Goal: Task Accomplishment & Management: Use online tool/utility

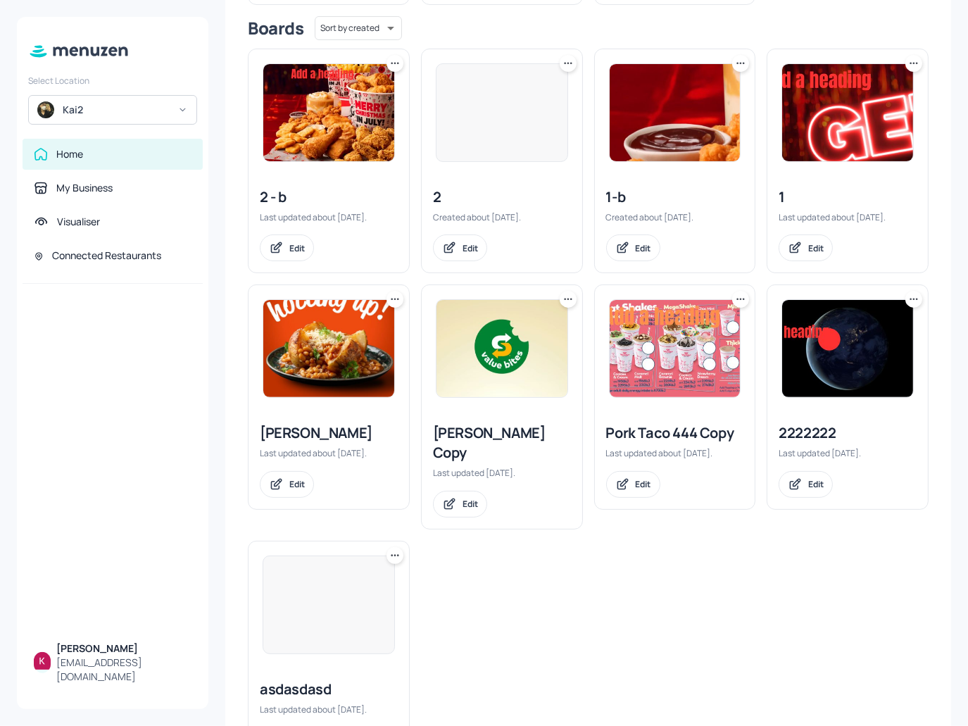
scroll to position [313, 0]
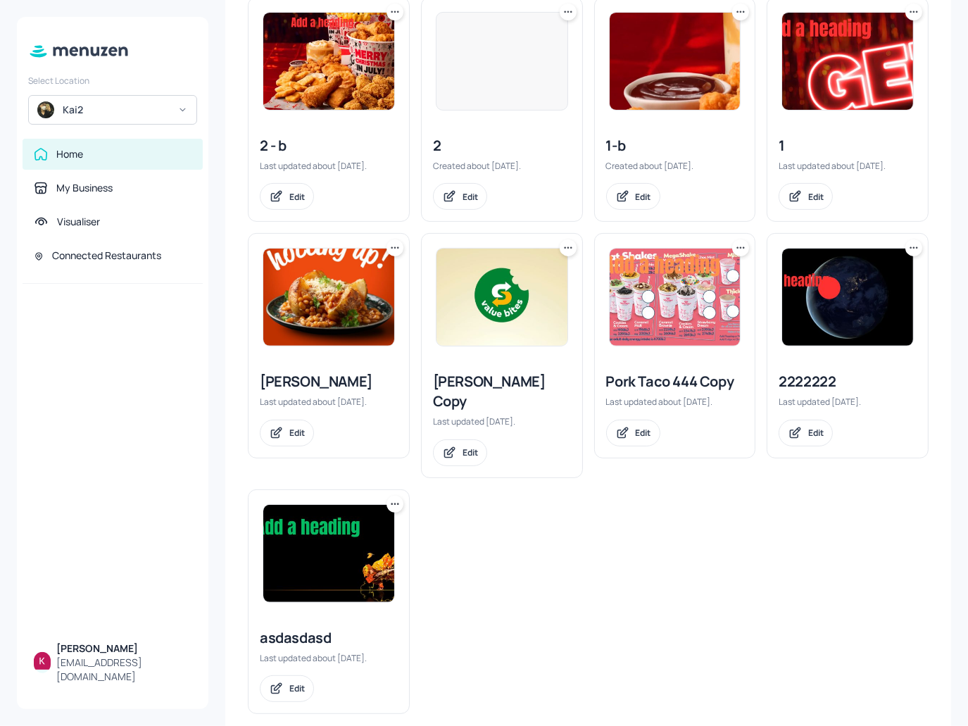
click at [148, 92] on div "Select Location [GEOGRAPHIC_DATA]" at bounding box center [112, 97] width 191 height 56
click at [151, 108] on div "Kai2" at bounding box center [116, 110] width 106 height 14
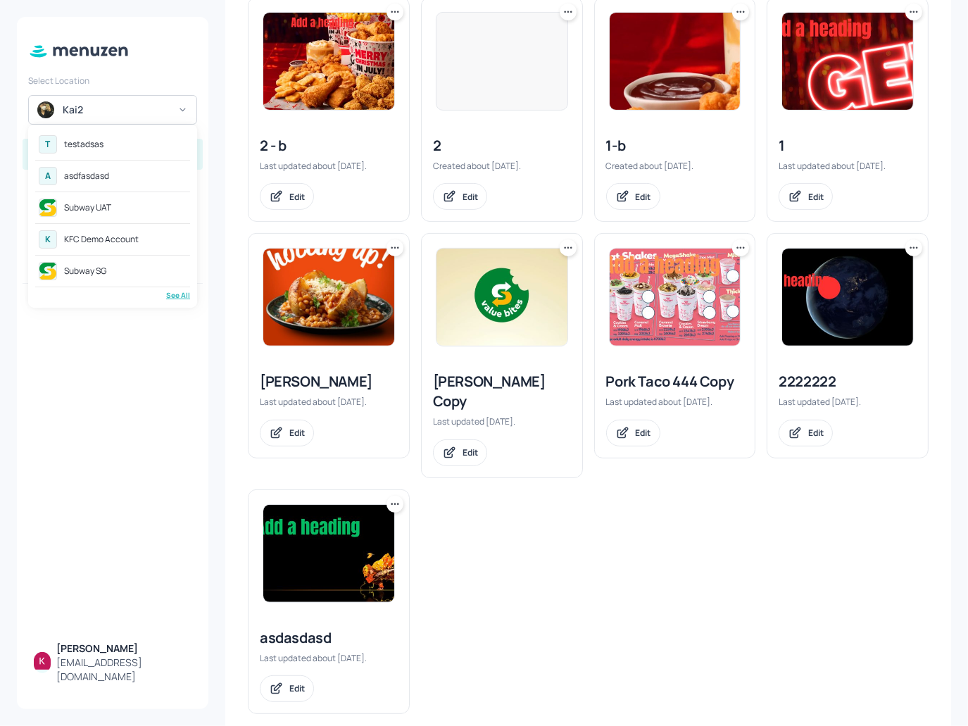
click at [106, 172] on div "asdfasdasd" at bounding box center [86, 176] width 45 height 8
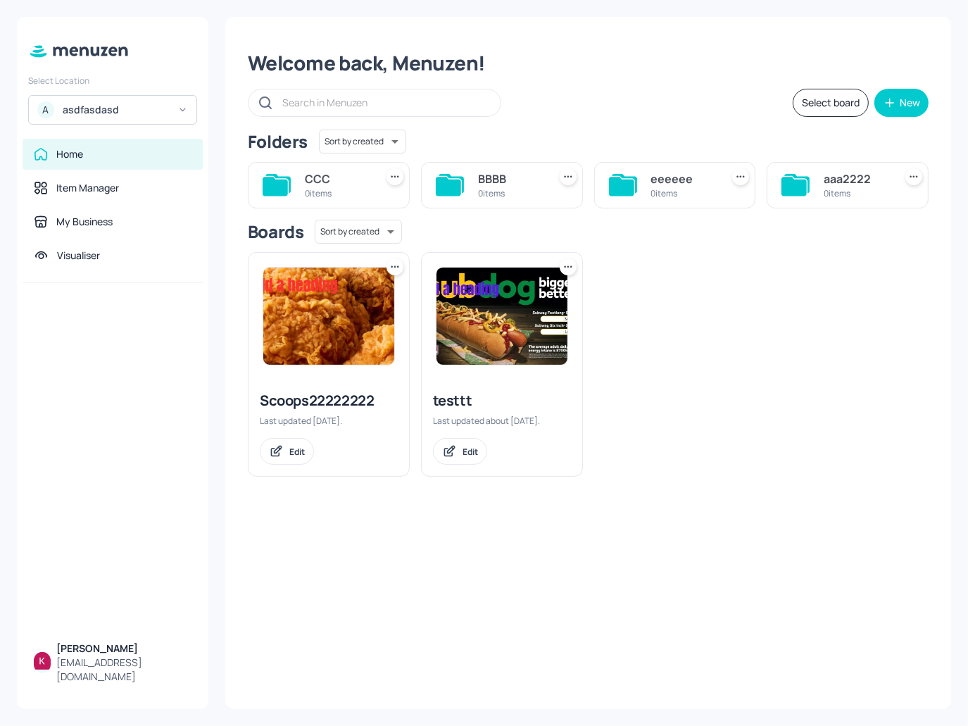
click at [341, 312] on img at bounding box center [328, 316] width 131 height 97
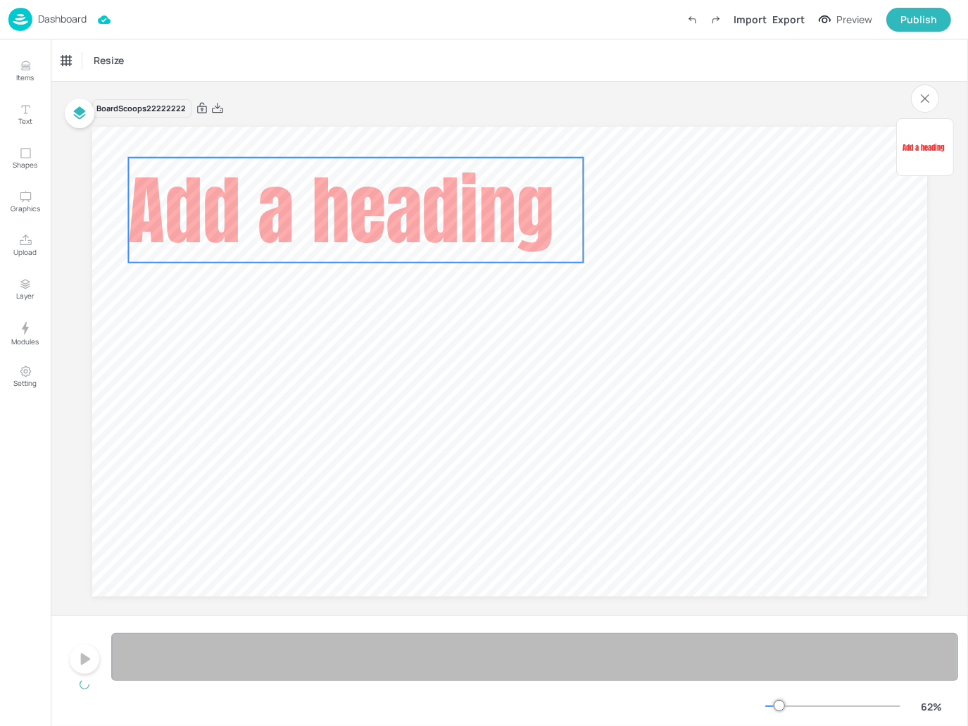
click at [356, 202] on span "Add a heading" at bounding box center [340, 209] width 425 height 113
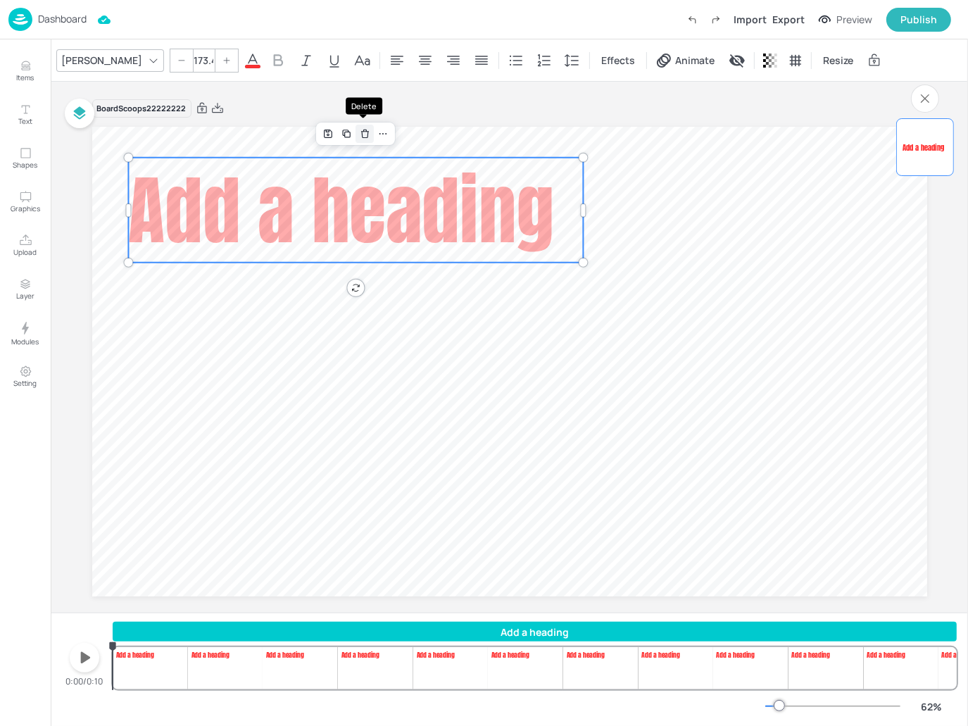
click at [360, 130] on icon "Delete" at bounding box center [365, 133] width 11 height 11
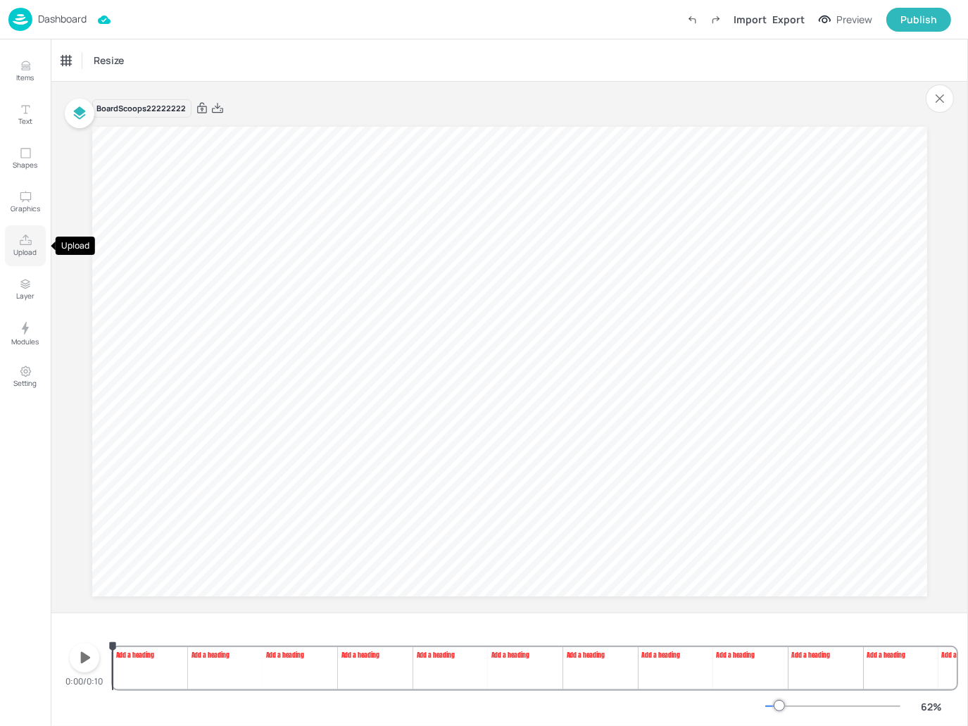
click at [20, 242] on icon "Upload" at bounding box center [26, 239] width 12 height 11
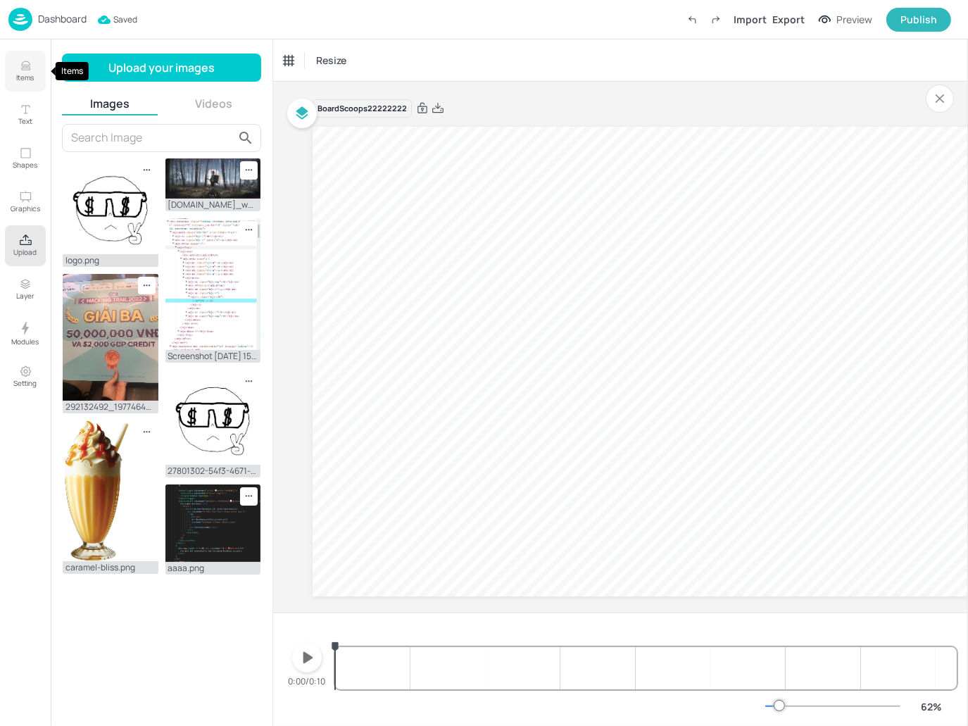
click at [35, 61] on button "Items" at bounding box center [25, 71] width 41 height 41
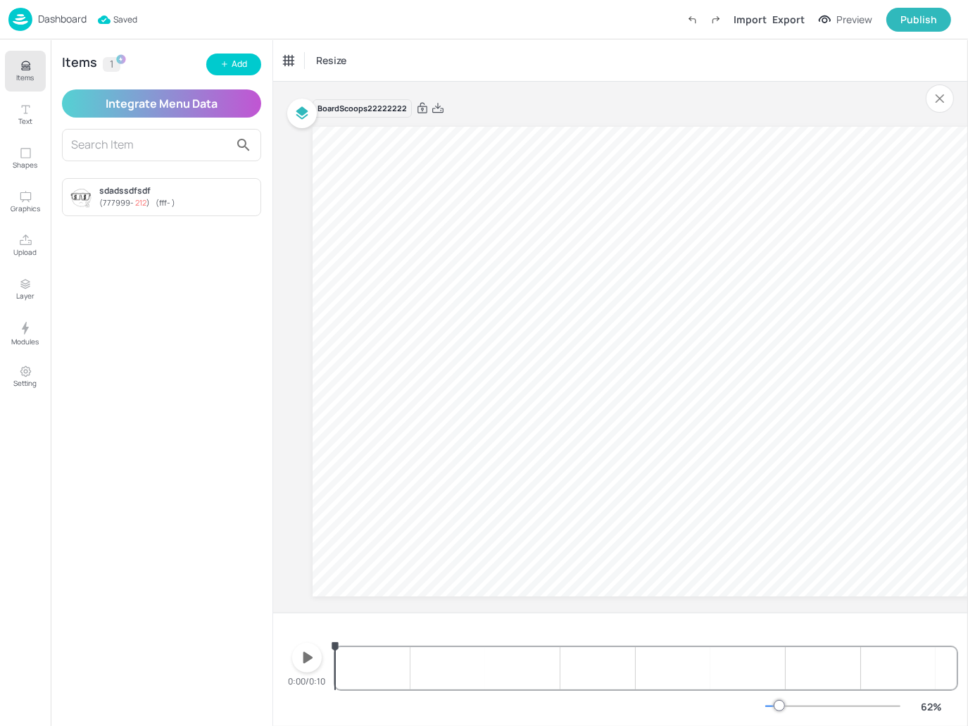
click at [145, 189] on div "sdadssdfsdf" at bounding box center [177, 190] width 156 height 13
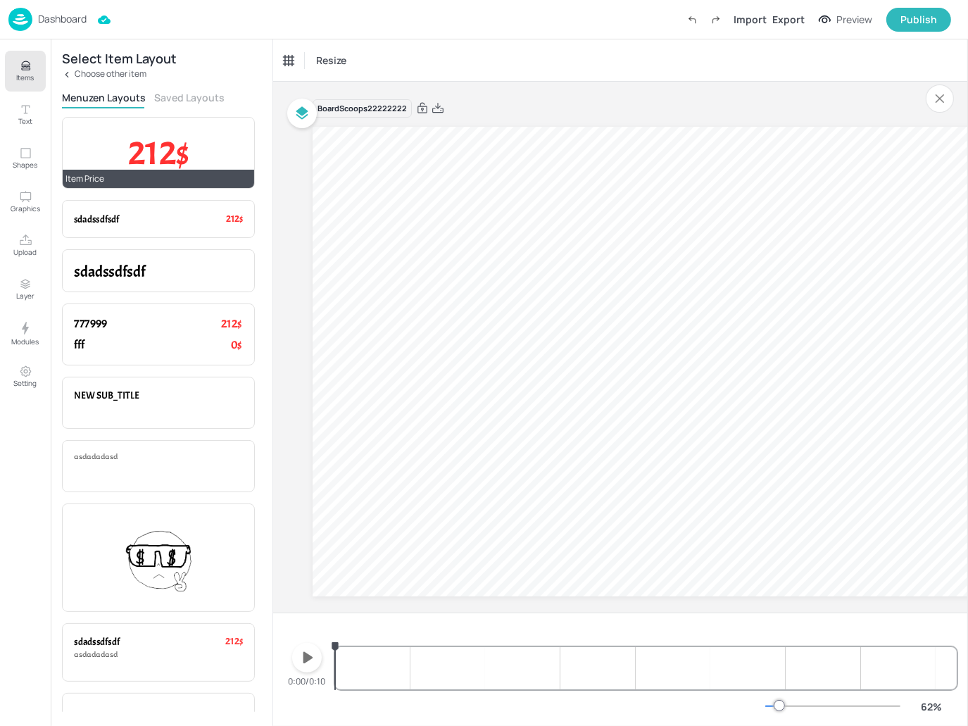
click at [182, 156] on span "212$" at bounding box center [158, 152] width 61 height 43
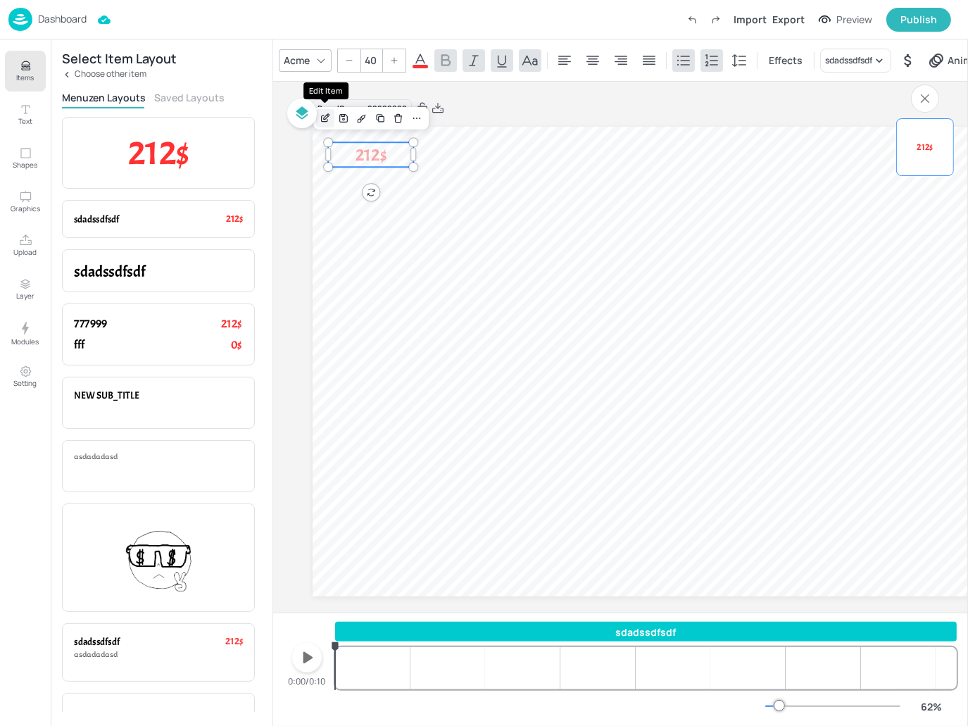
click at [329, 118] on icon "Edit Item" at bounding box center [326, 118] width 12 height 11
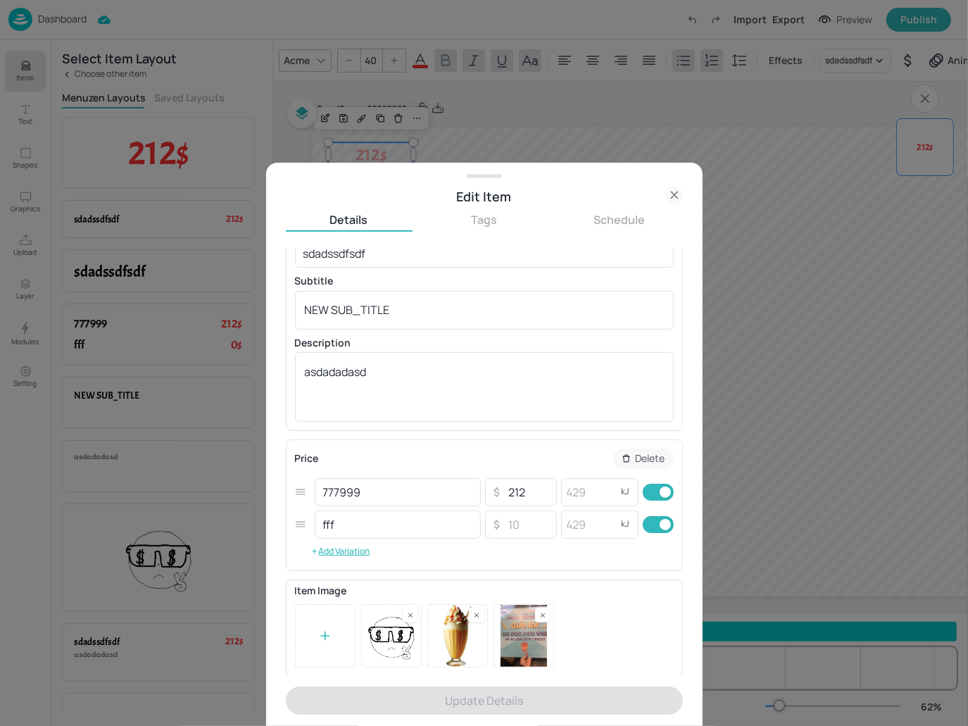
scroll to position [144, 0]
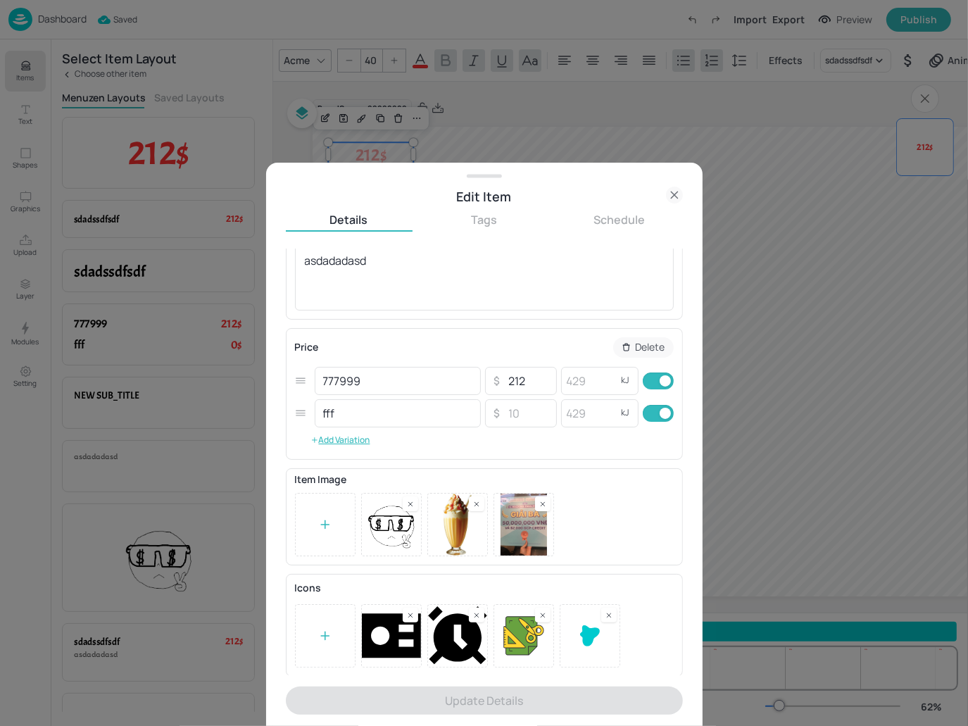
click at [671, 196] on icon at bounding box center [674, 195] width 17 height 17
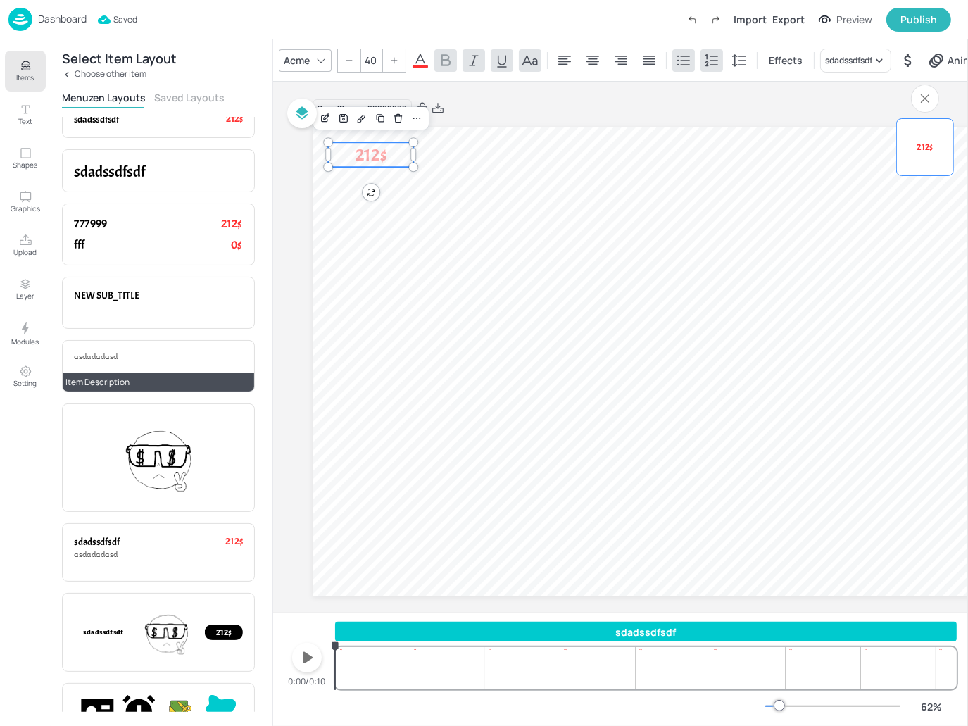
scroll to position [136, 0]
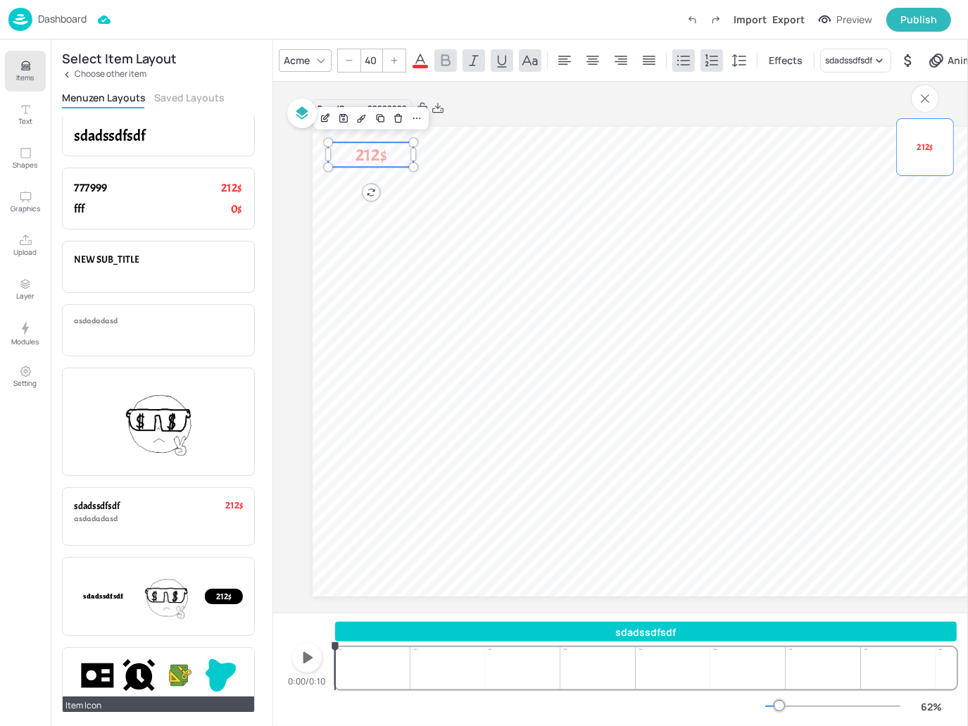
click at [157, 670] on div at bounding box center [158, 675] width 169 height 32
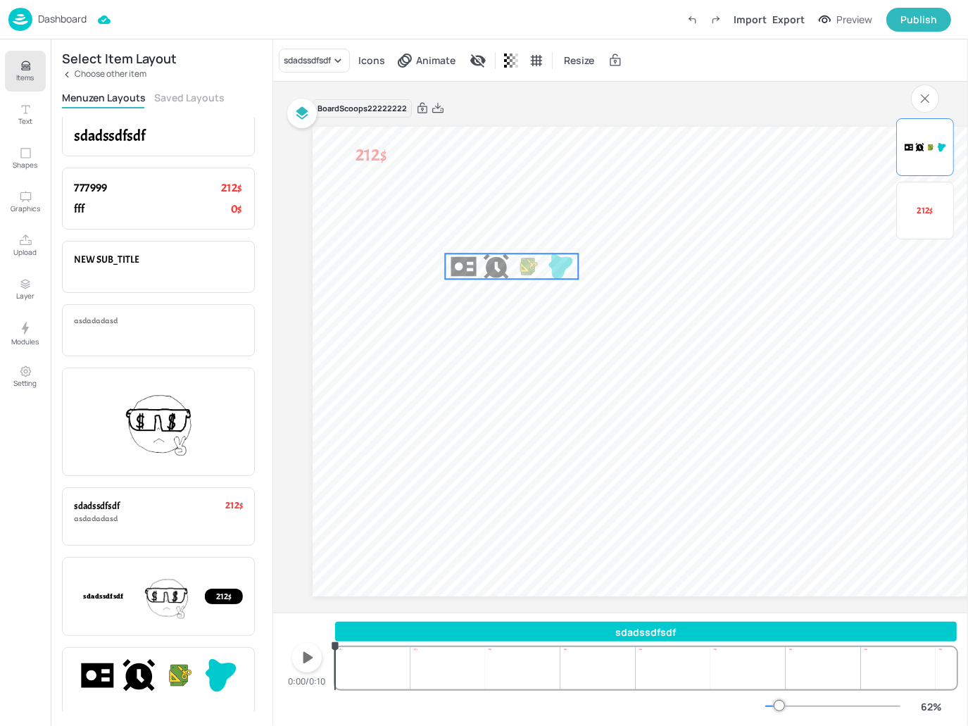
drag, startPoint x: 408, startPoint y: 143, endPoint x: 534, endPoint y: 265, distance: 174.7
click at [534, 265] on div at bounding box center [528, 265] width 25 height 25
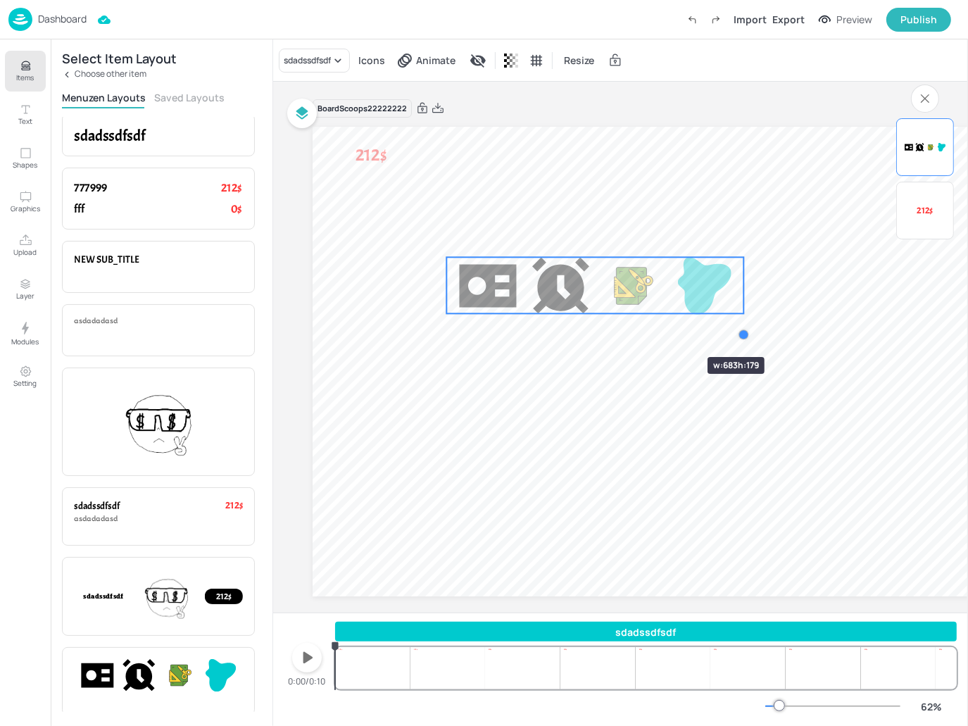
drag, startPoint x: 631, startPoint y: 312, endPoint x: 665, endPoint y: 332, distance: 39.7
click at [665, 332] on div "212$" at bounding box center [730, 362] width 835 height 470
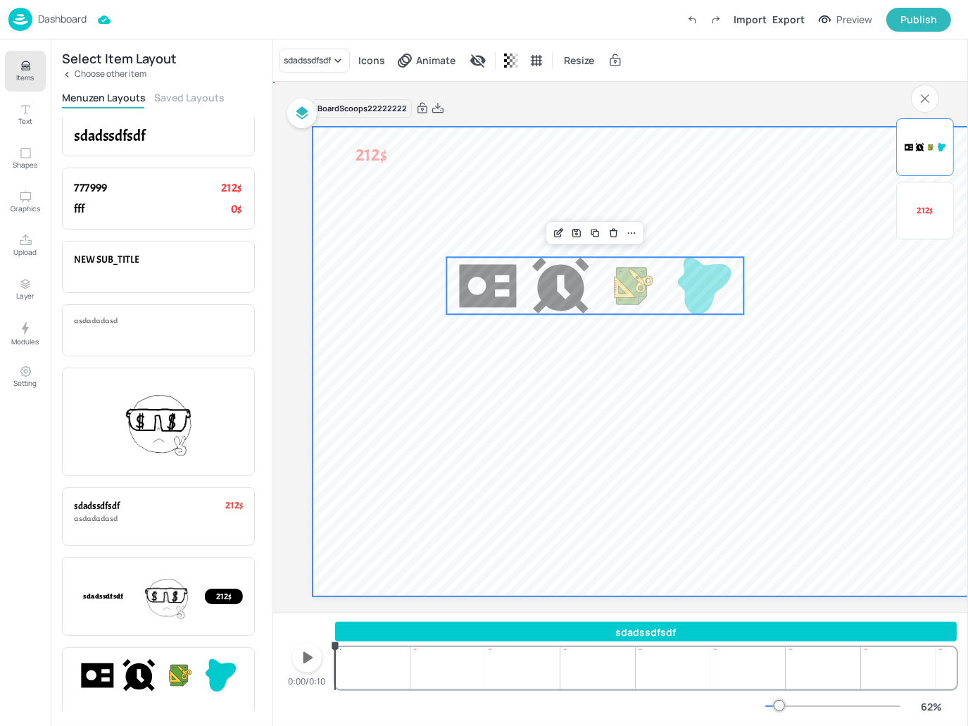
click at [805, 249] on video at bounding box center [730, 362] width 835 height 470
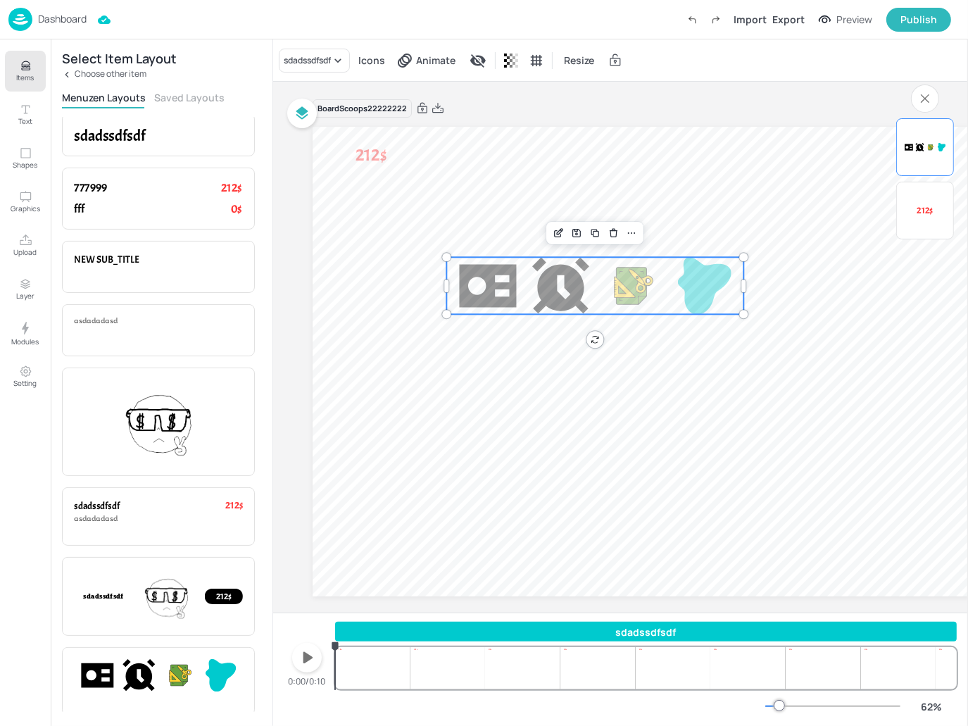
click at [621, 268] on div at bounding box center [633, 285] width 57 height 57
click at [555, 237] on icon "Edit Item" at bounding box center [558, 234] width 6 height 6
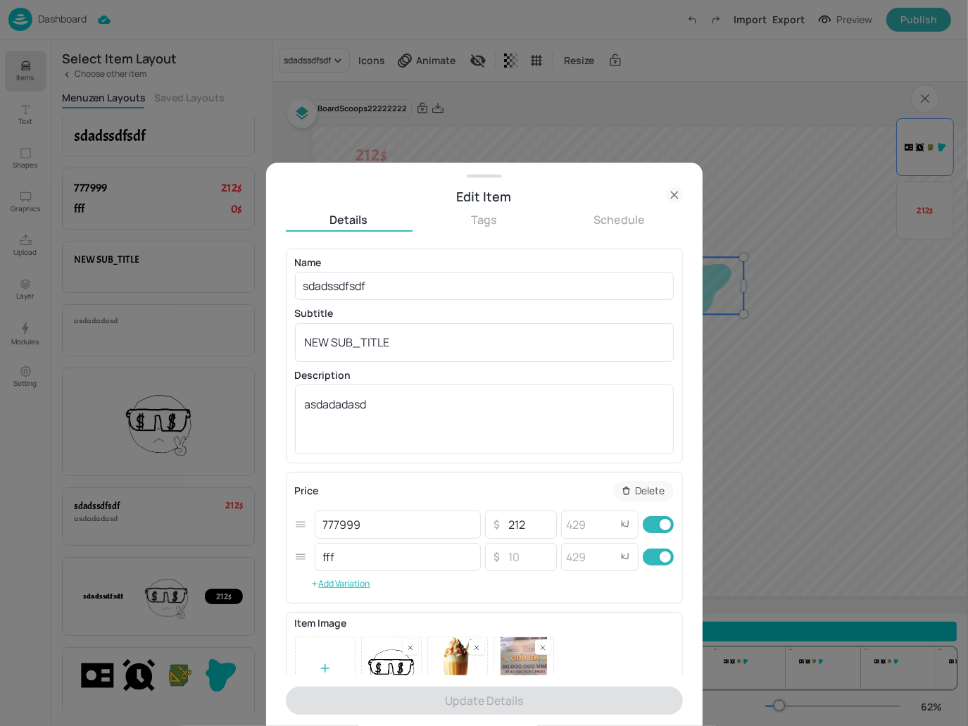
click at [670, 196] on icon at bounding box center [674, 195] width 17 height 17
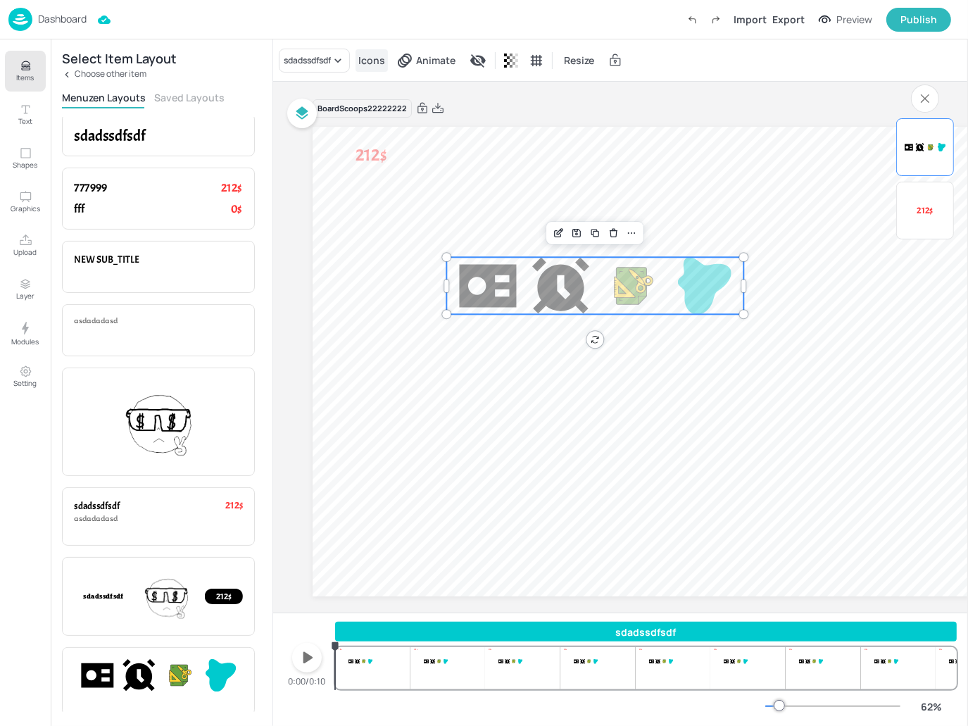
click at [379, 70] on div "Icons" at bounding box center [372, 60] width 32 height 23
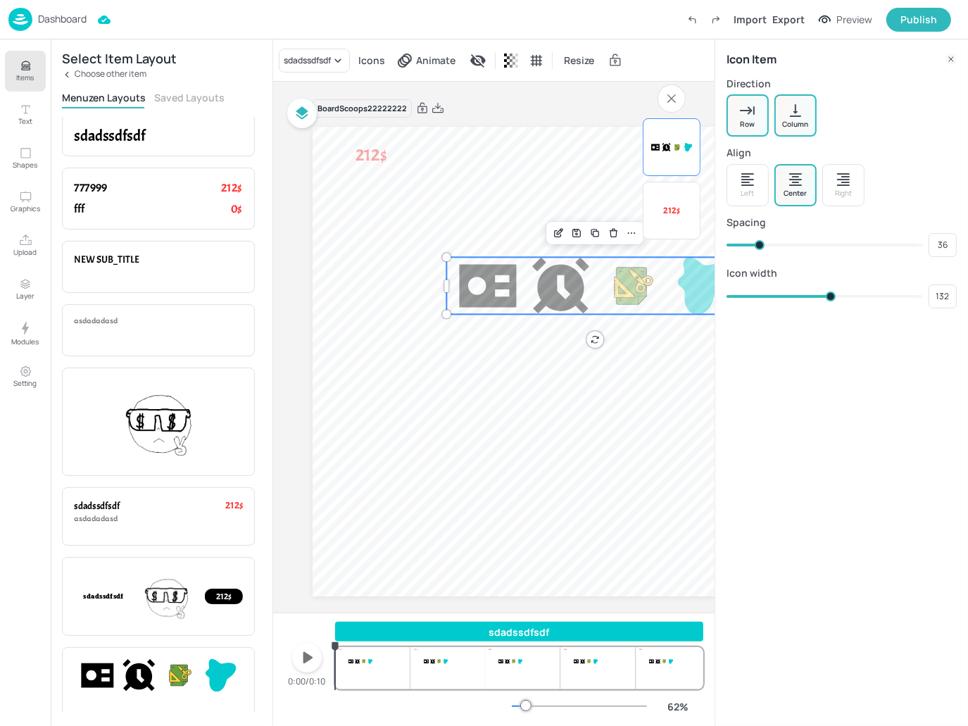
click at [792, 115] on icon at bounding box center [795, 110] width 11 height 13
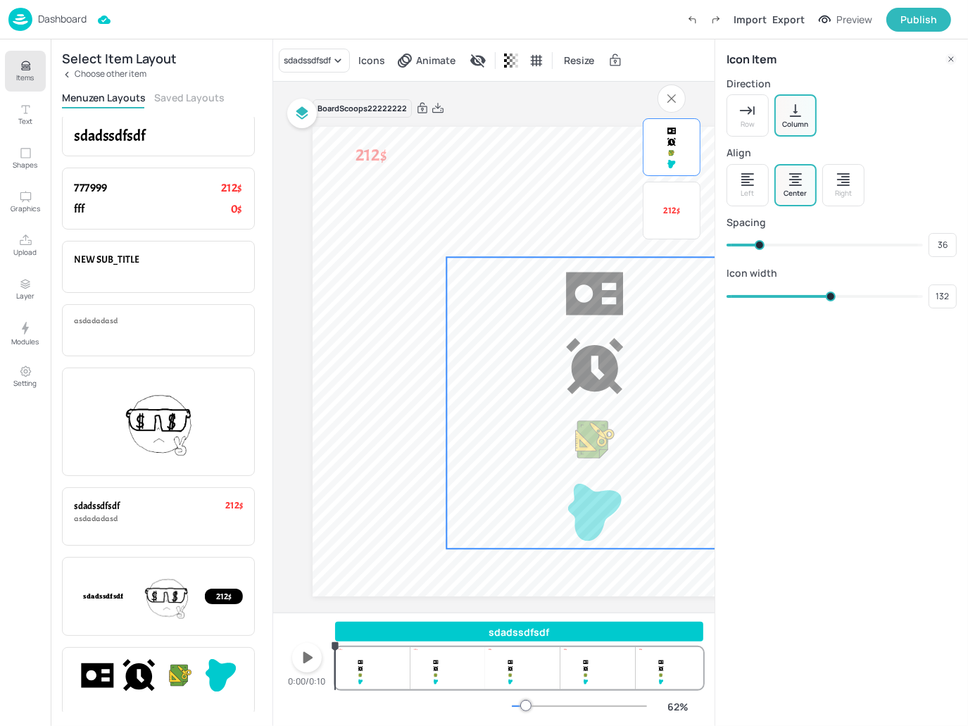
type input "45"
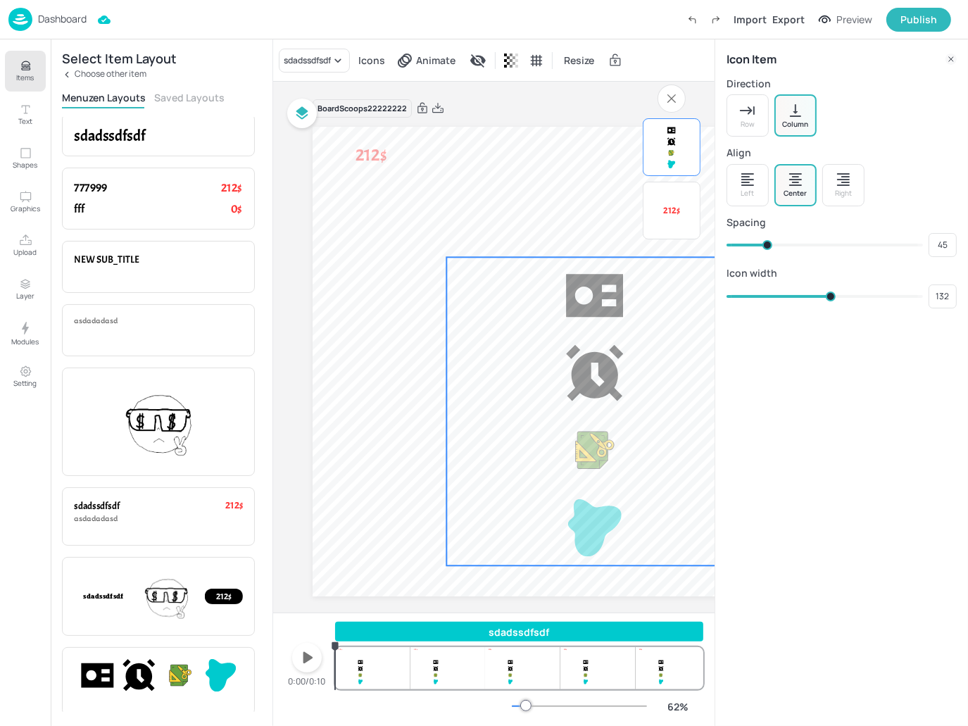
type input "54"
type input "46"
type input "63"
type input "54"
type input "70"
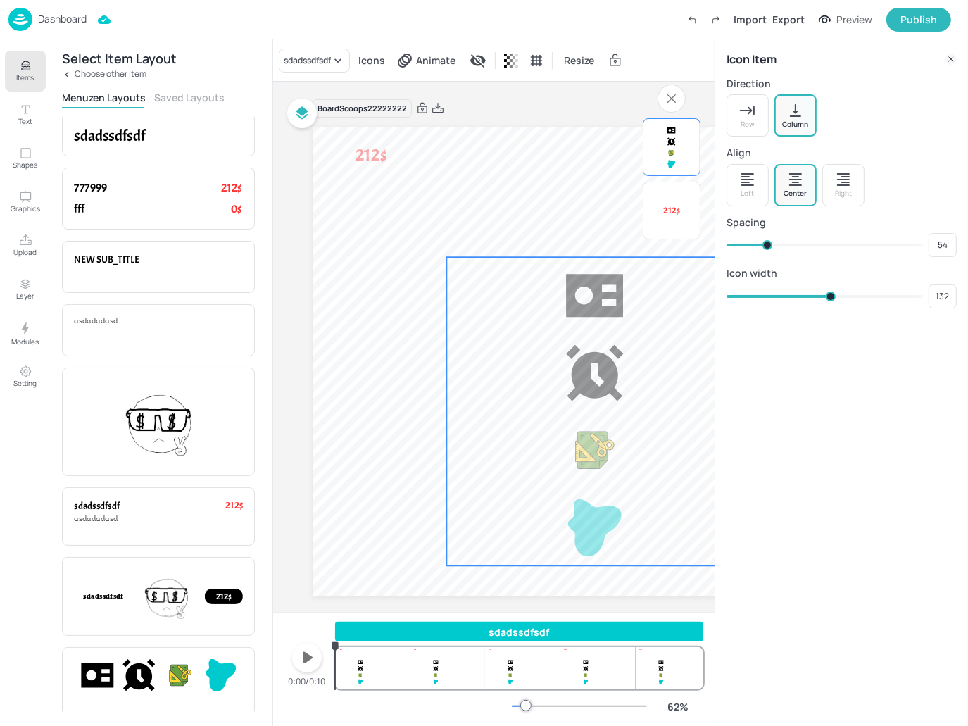
type input "63"
type input "75"
type input "70"
type input "83"
type input "75"
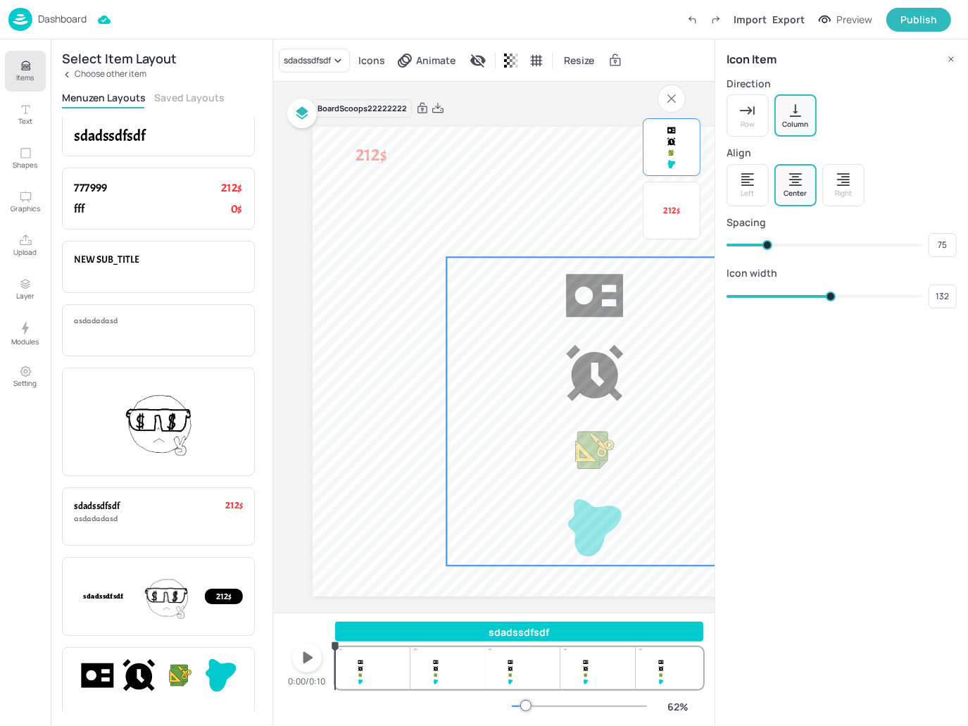
type input "87"
type input "83"
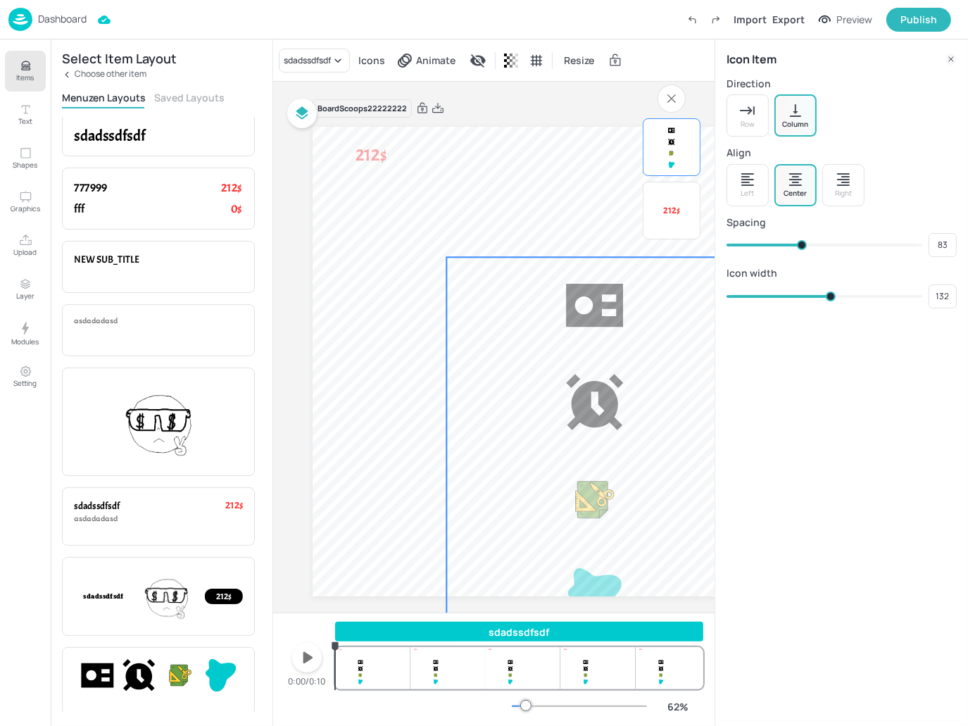
type input "91"
type input "87"
type input "99"
type input "91"
type input "100"
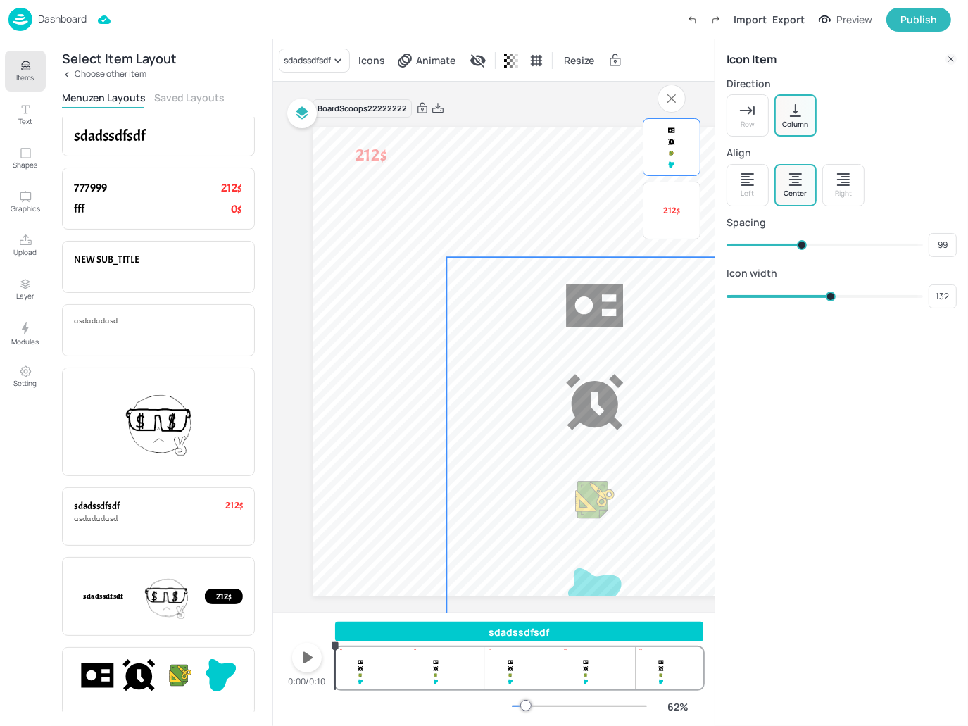
type input "100"
type input "105"
type input "96"
type input "103"
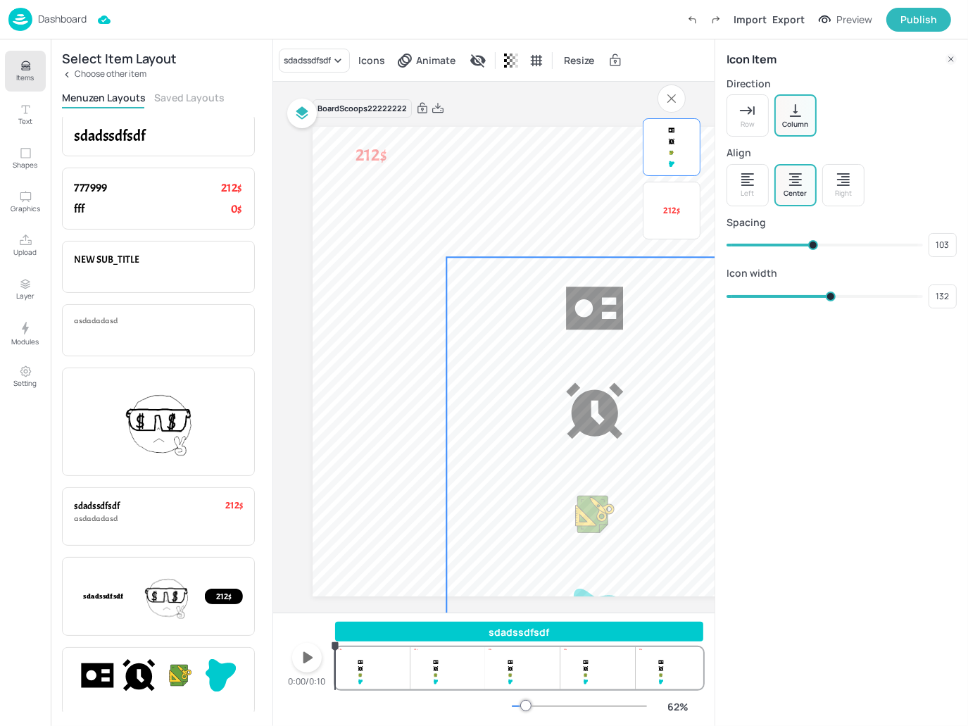
type input "93"
type input "96"
type input "92"
type input "93"
type input "90"
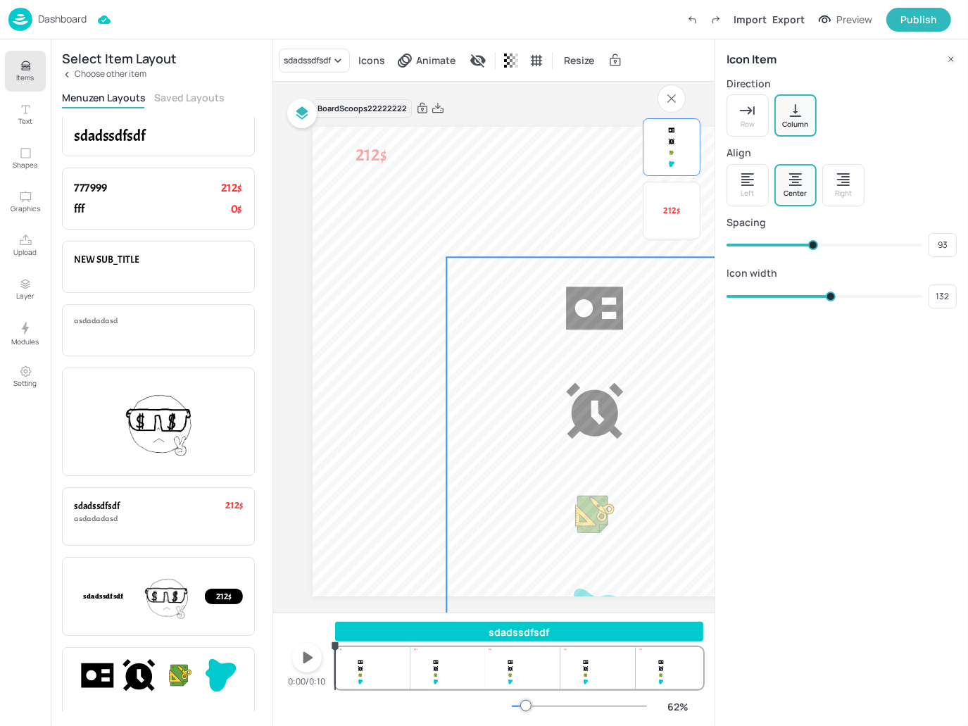
type input "92"
type input "85"
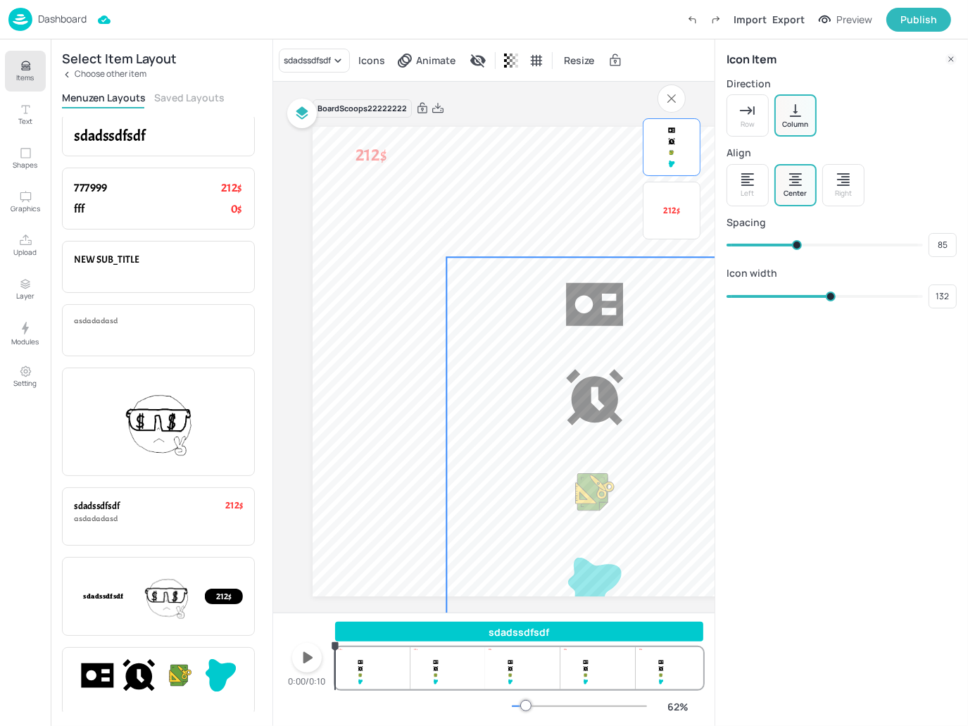
type input "84"
drag, startPoint x: 772, startPoint y: 244, endPoint x: 797, endPoint y: 247, distance: 25.6
click at [797, 247] on span at bounding box center [797, 245] width 10 height 10
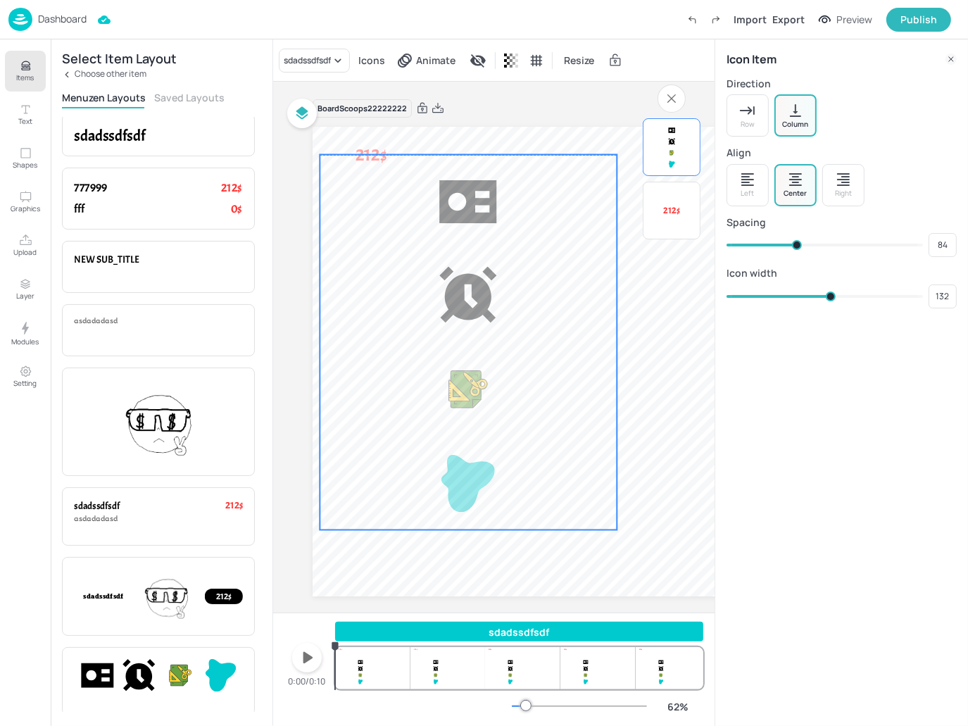
drag, startPoint x: 563, startPoint y: 293, endPoint x: 451, endPoint y: 197, distance: 147.8
click at [451, 197] on div at bounding box center [467, 200] width 57 height 57
type input "131"
type input "83"
type input "131"
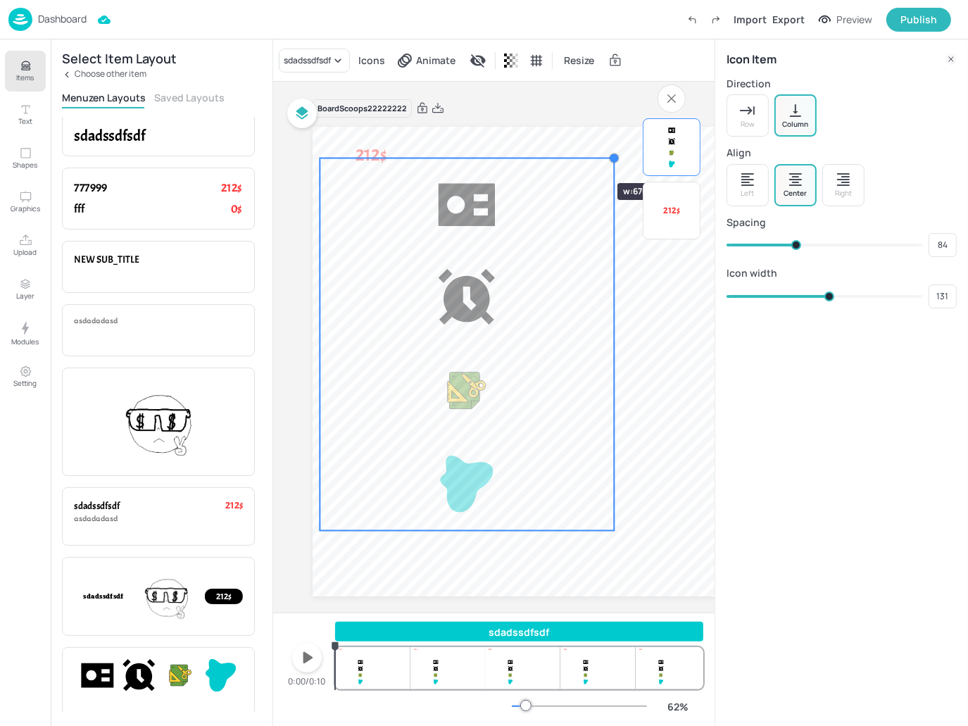
type input "83"
type input "130"
drag, startPoint x: 613, startPoint y: 154, endPoint x: 570, endPoint y: 158, distance: 43.9
click at [570, 158] on div "212$" at bounding box center [730, 362] width 835 height 470
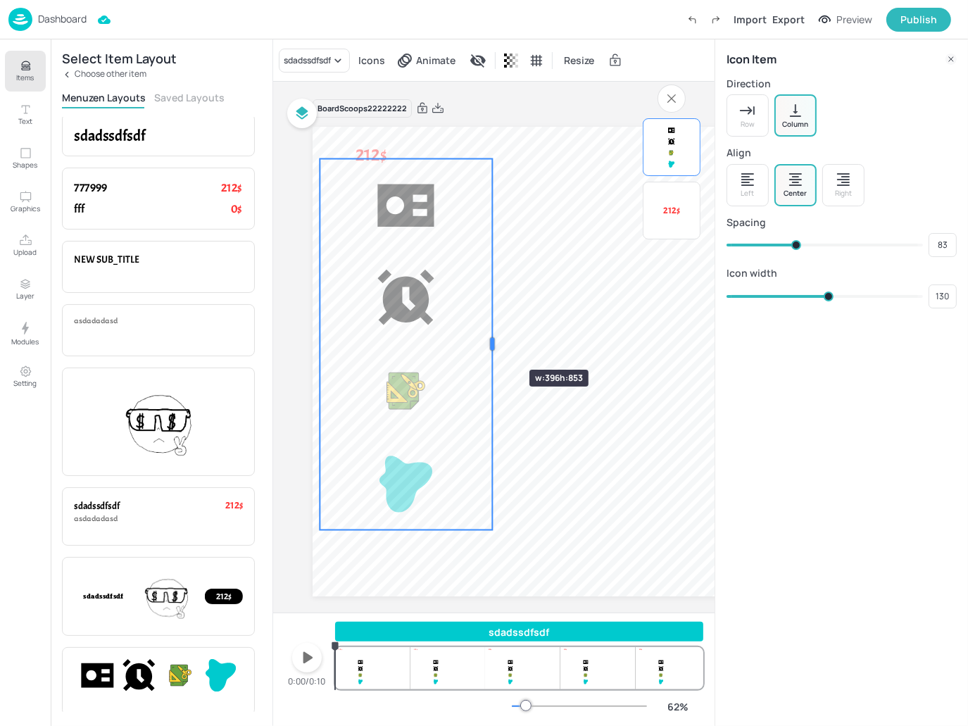
drag, startPoint x: 608, startPoint y: 347, endPoint x: 577, endPoint y: 322, distance: 39.6
click at [486, 345] on div at bounding box center [491, 344] width 11 height 371
type input "81"
type input "88"
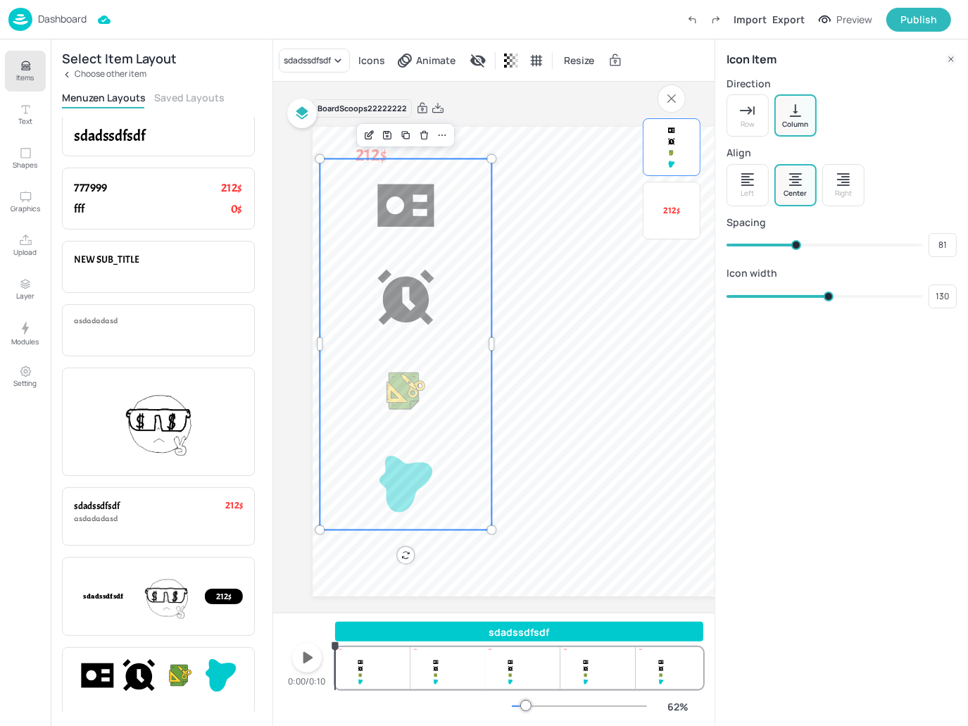
type input "82"
type input "97"
type input "88"
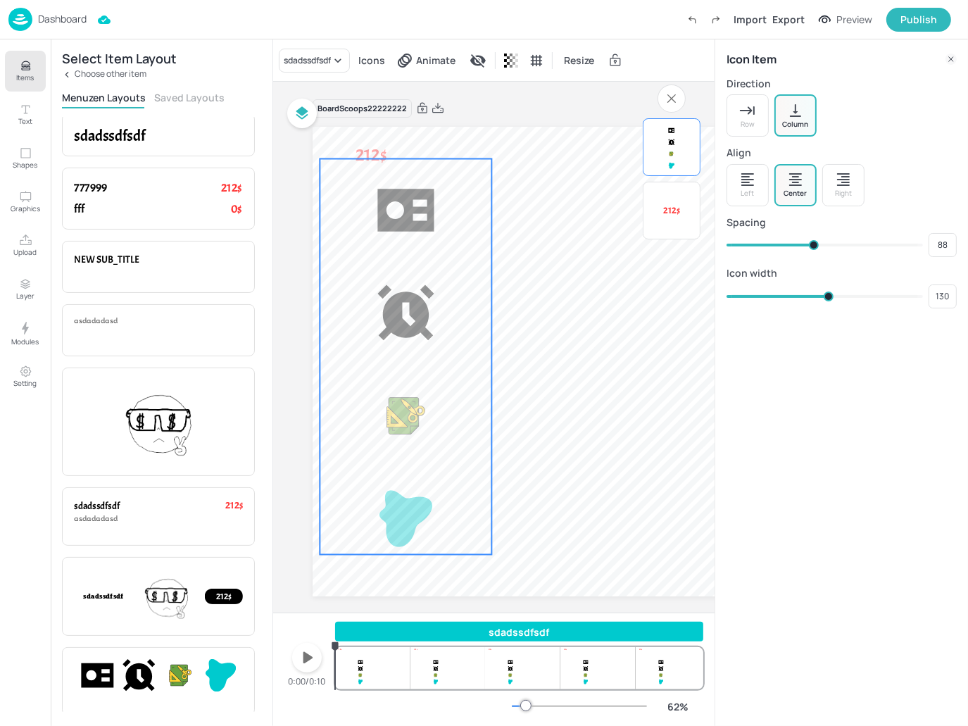
type input "106"
type input "97"
type input "110"
type input "106"
type input "117"
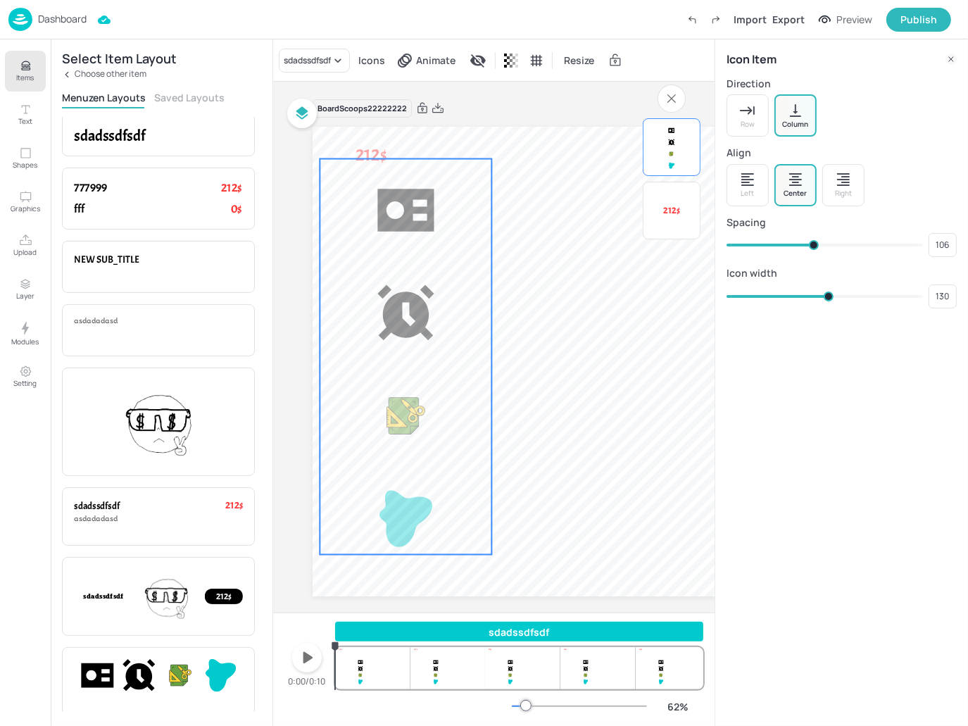
type input "110"
type input "119"
type input "117"
type input "124"
type input "119"
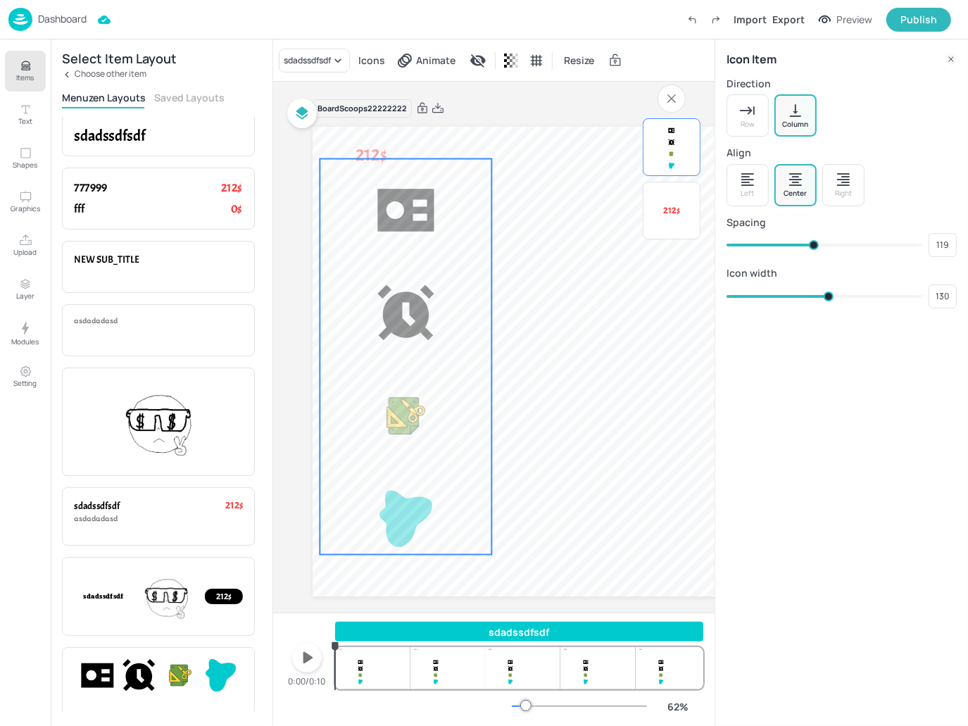
type input "130"
type input "124"
type input "136"
type input "130"
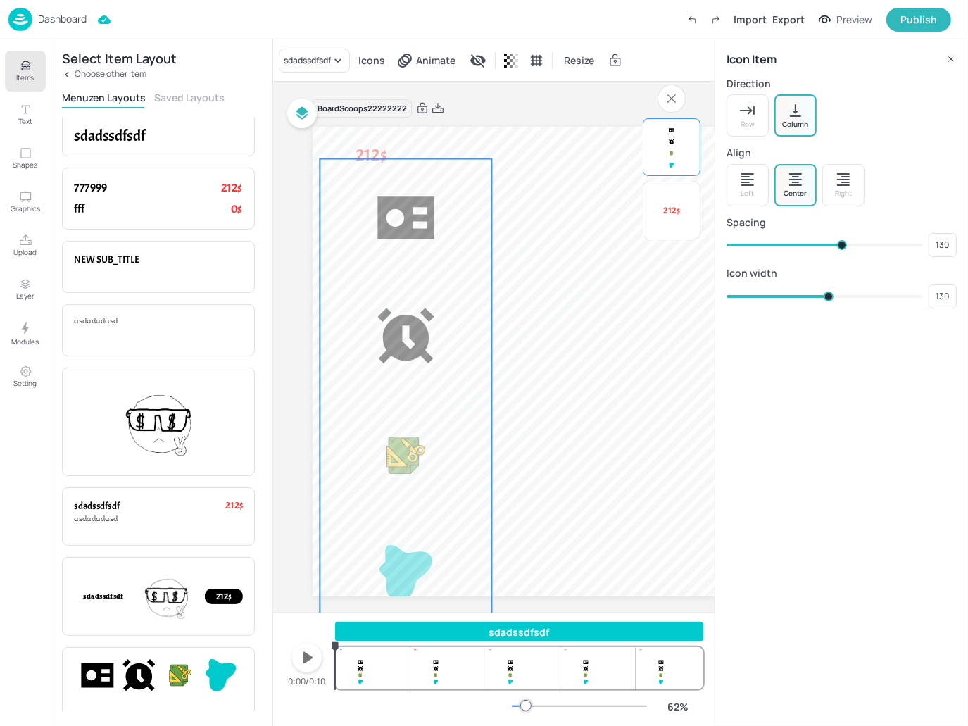
type input "142"
type input "136"
type input "148"
type input "142"
type input "152"
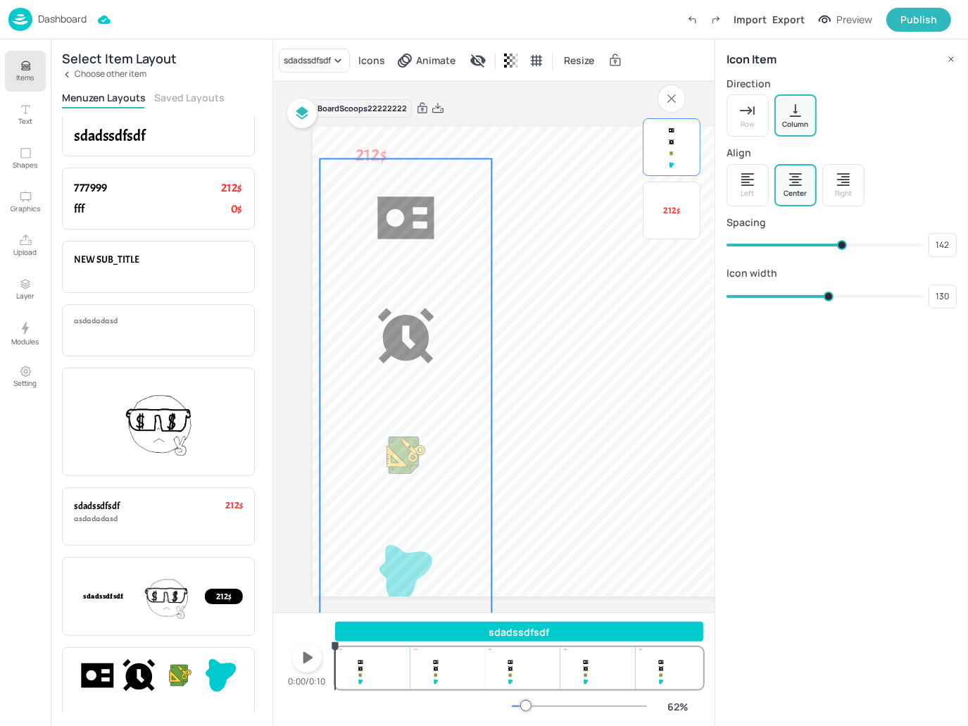
type input "148"
type input "156"
type input "152"
type input "163"
type input "156"
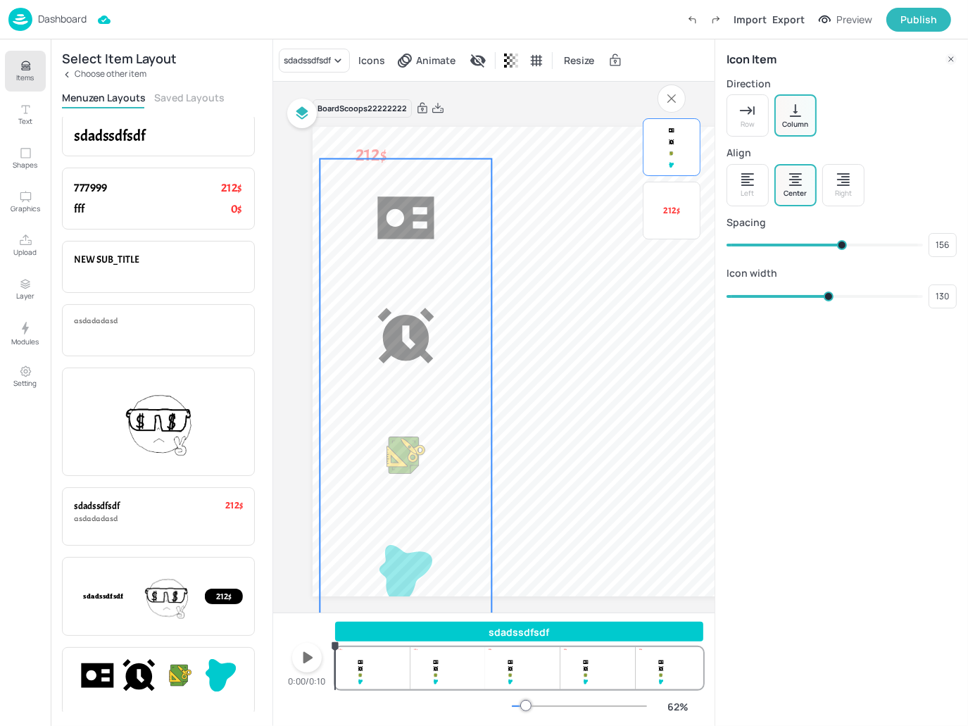
type input "164"
type input "165"
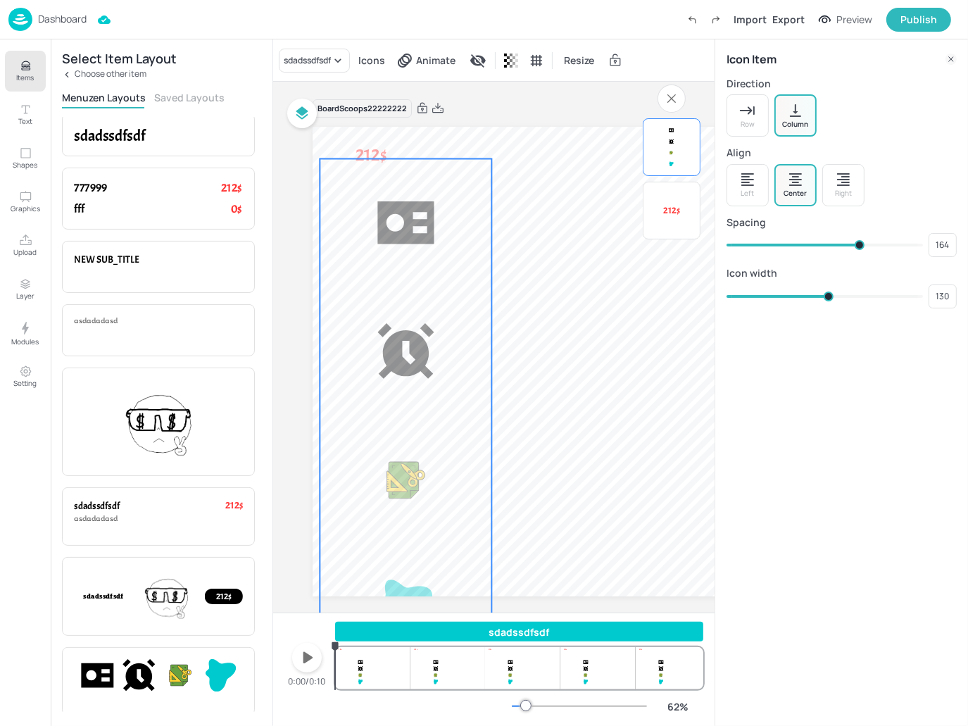
type input "165"
type input "170"
type input "166"
type input "171"
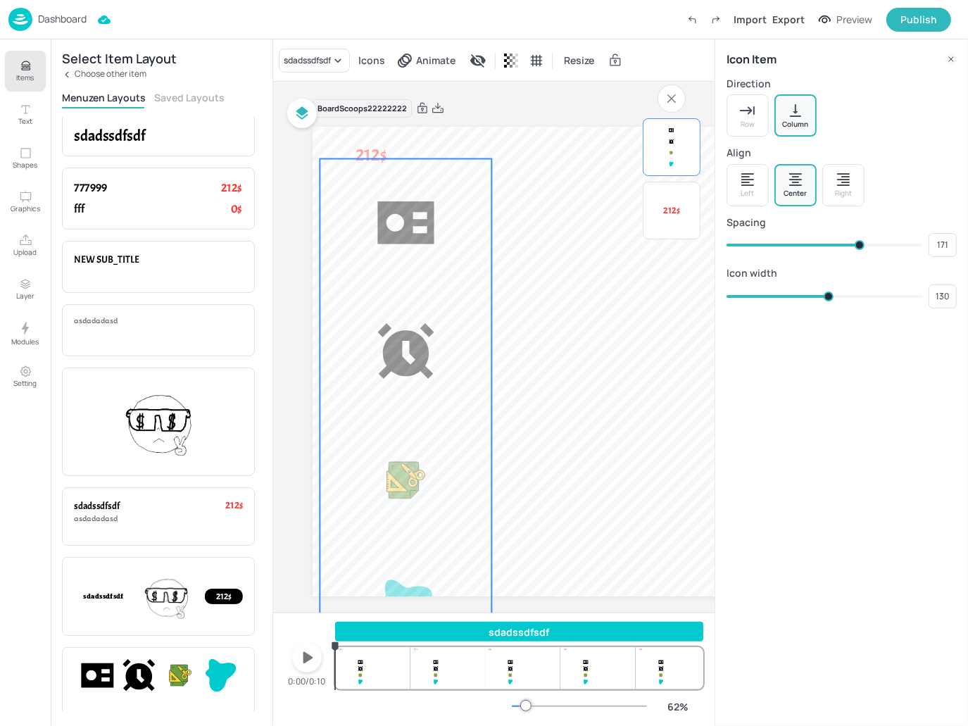
type input "180"
type input "176"
type input "181"
type input "180"
type input "185"
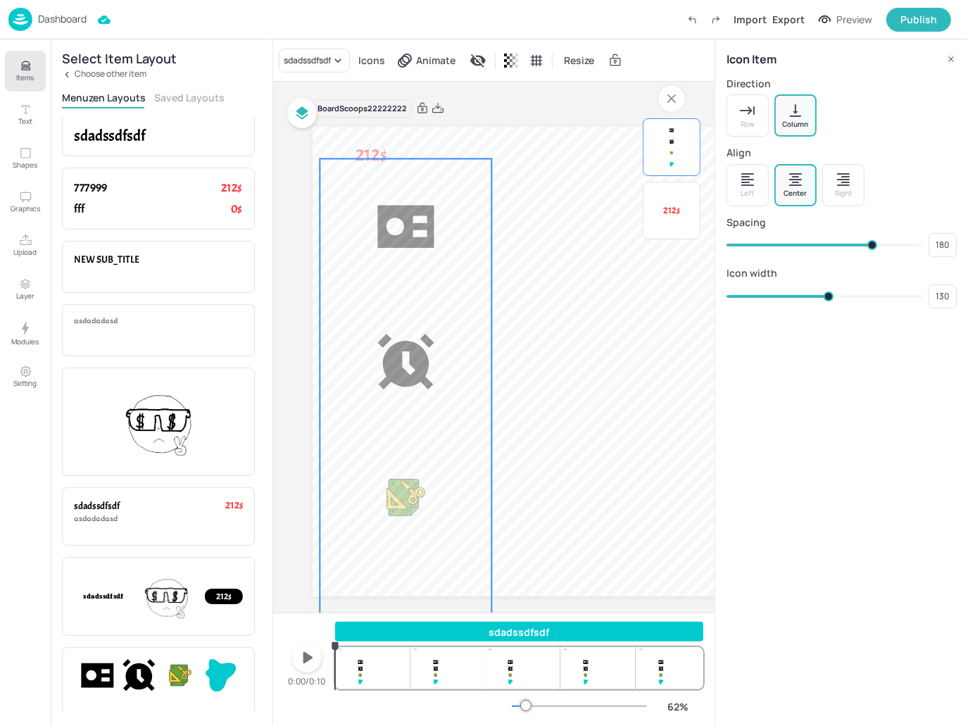
type input "181"
type input "193"
type input "185"
type input "195"
type input "193"
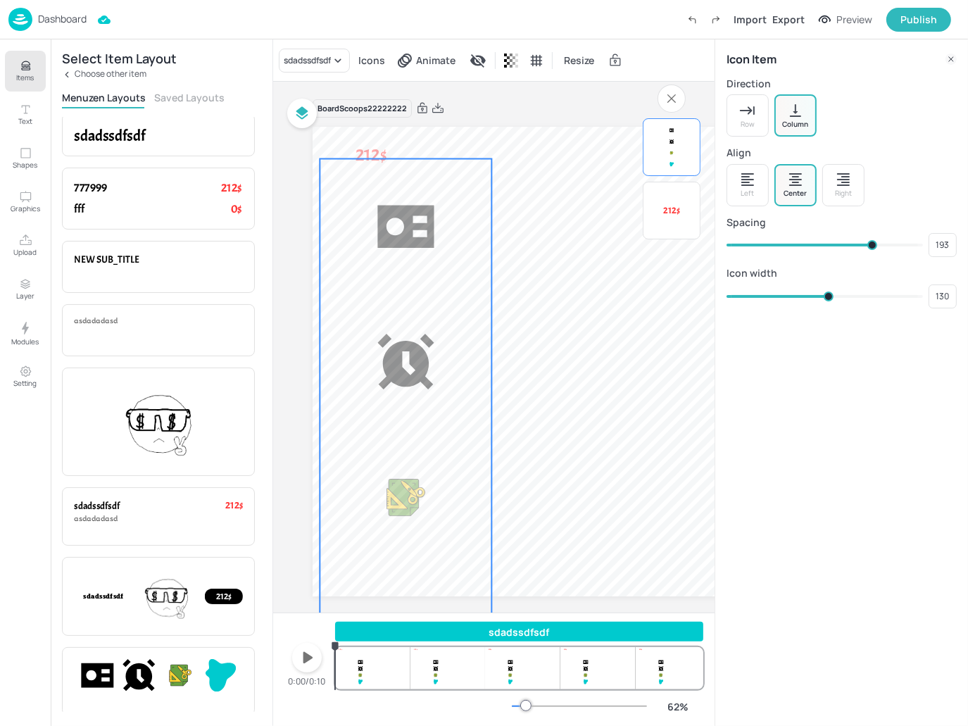
type input "199"
type input "195"
type input "213"
type input "199"
type input "214"
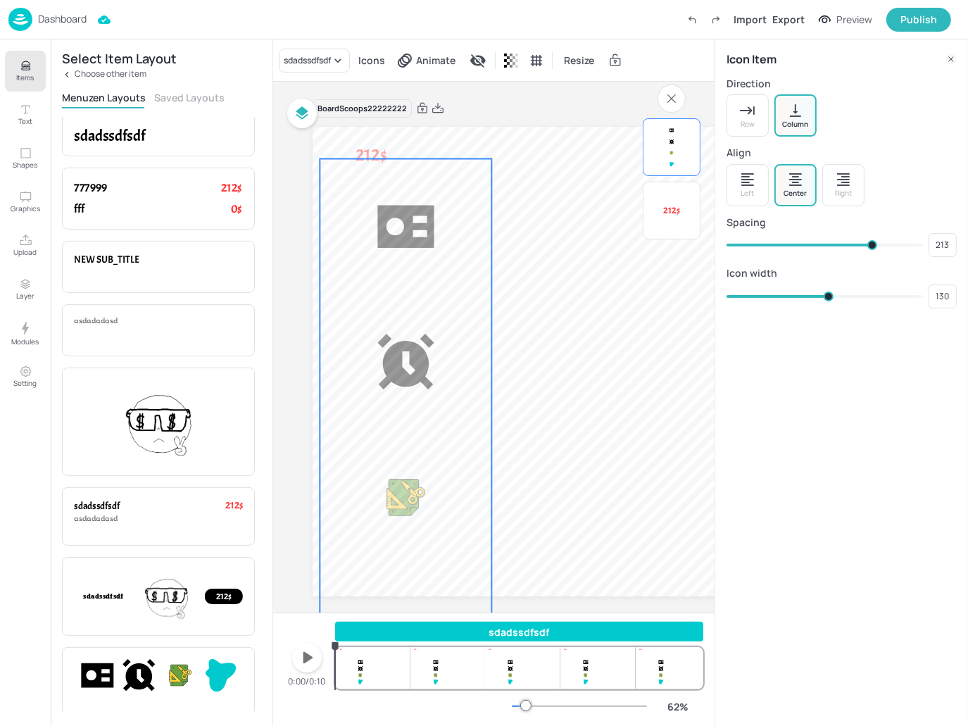
type input "214"
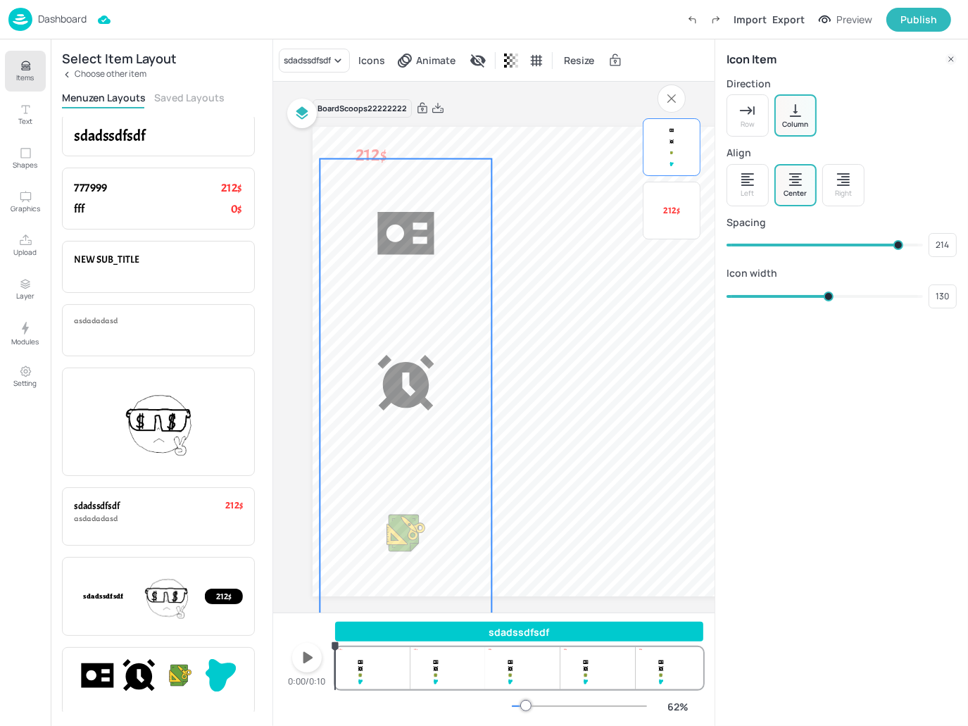
type input "210"
type input "213"
type input "206"
type input "210"
type input "200"
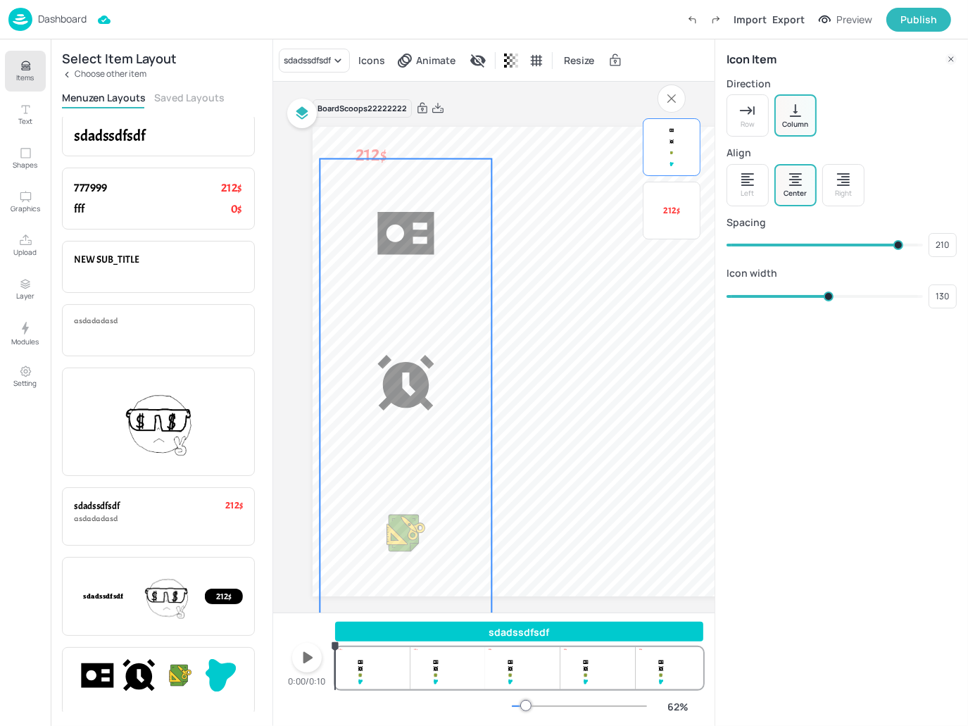
type input "206"
type input "185"
type input "200"
type input "168"
type input "185"
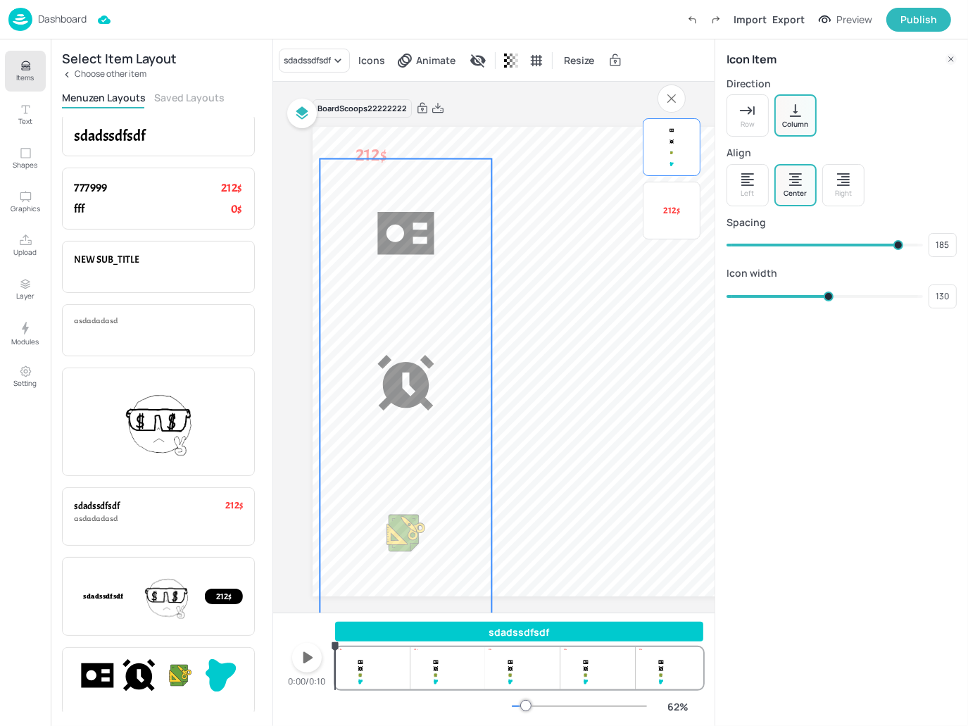
type input "157"
type input "168"
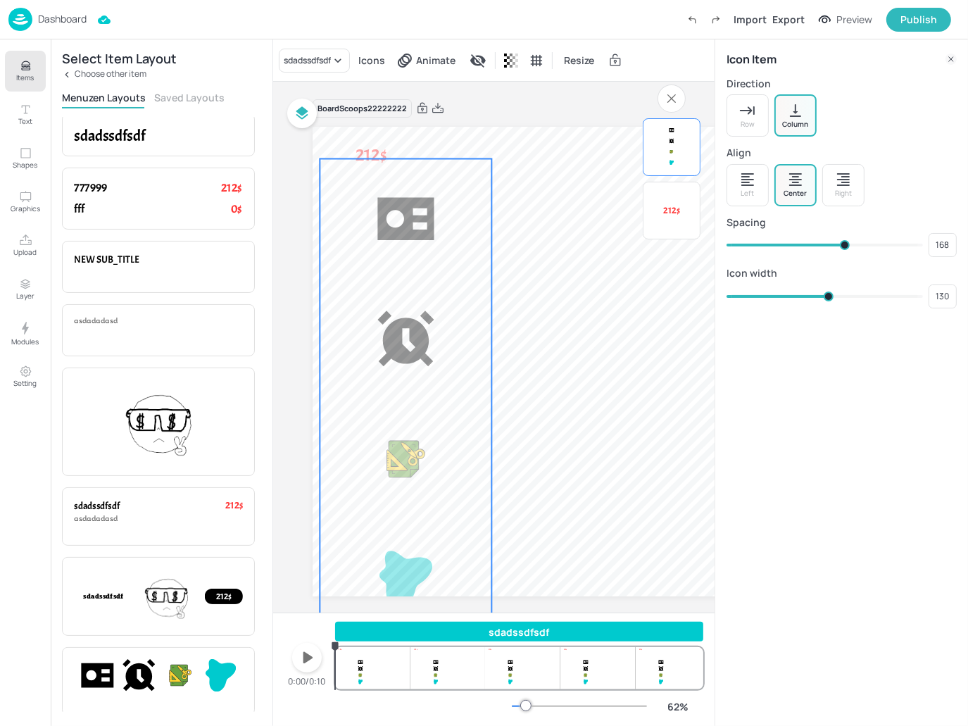
type input "146"
type input "157"
type input "134"
type input "146"
type input "121"
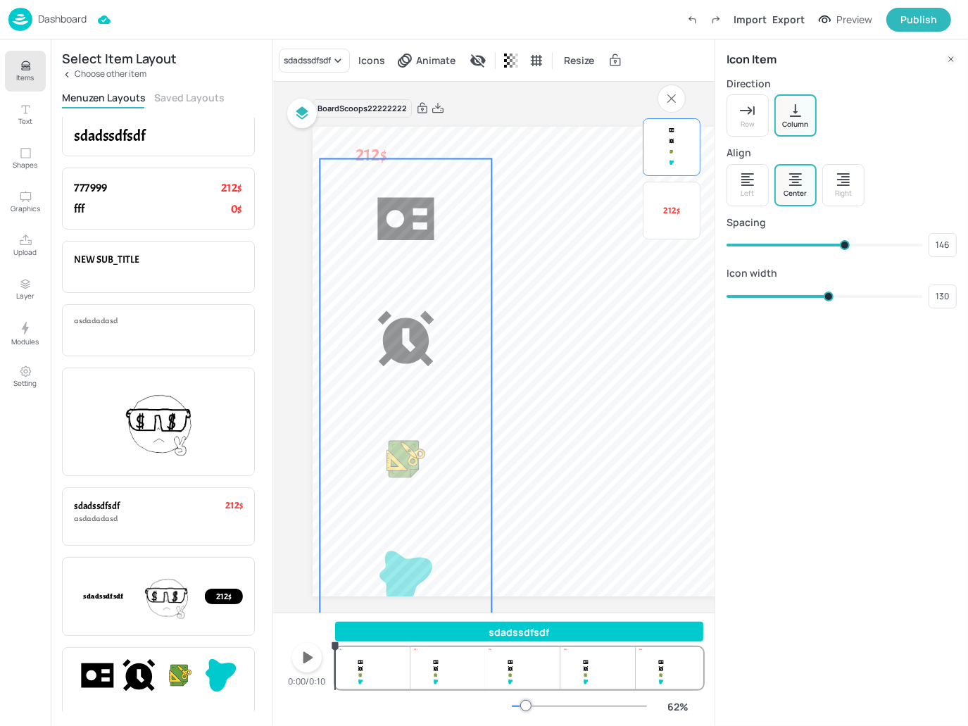
type input "134"
type input "109"
type input "121"
type input "99"
type input "109"
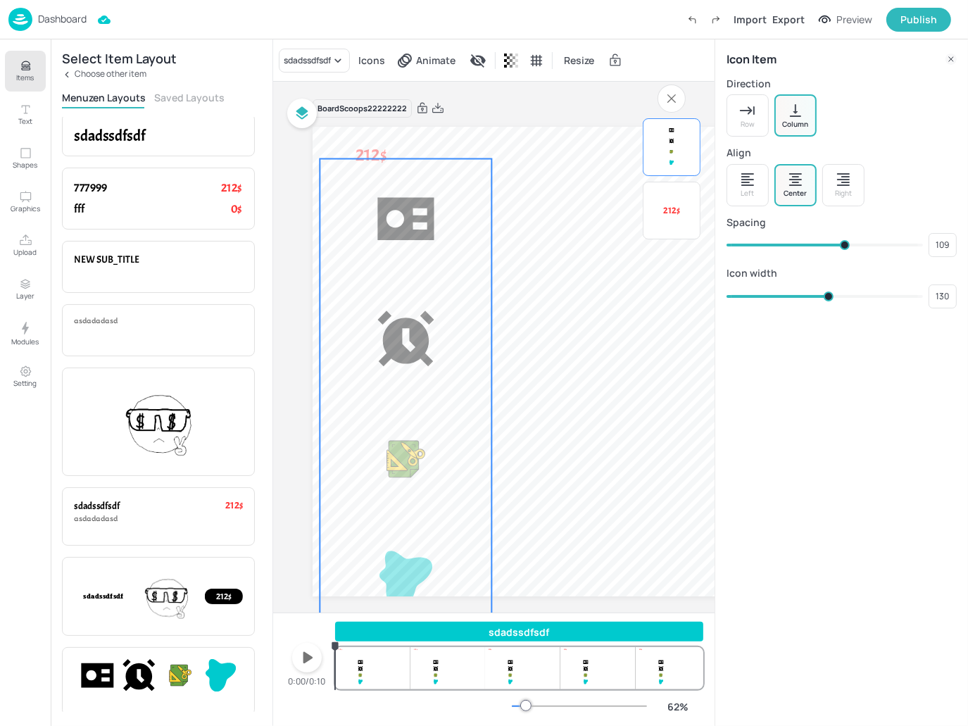
type input "91"
type input "99"
type input "84"
type input "91"
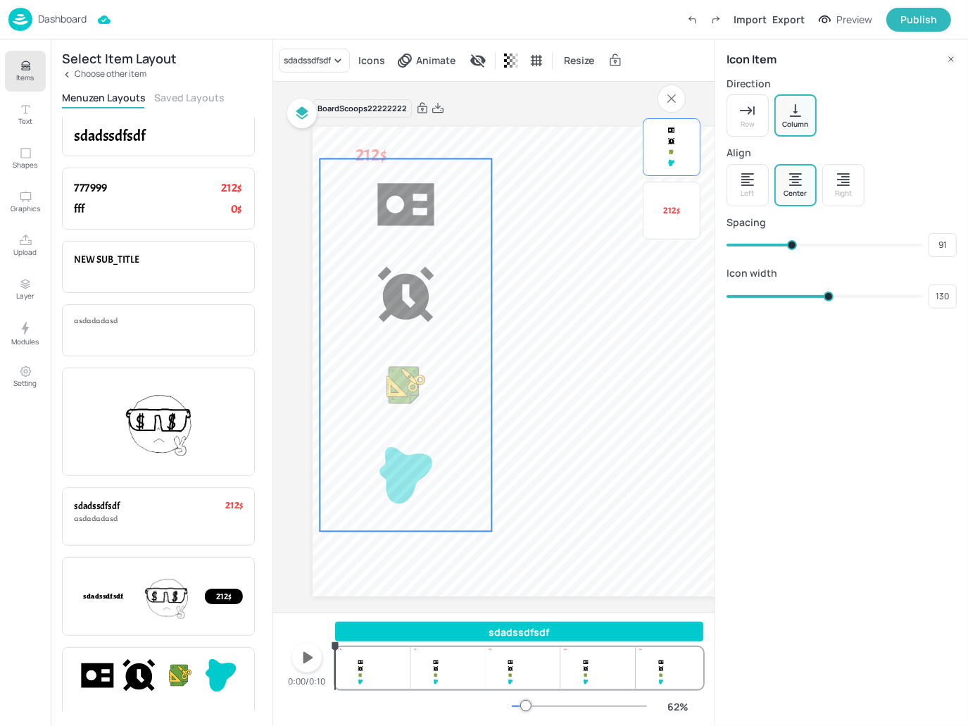
type input "78"
type input "84"
type input "70"
type input "78"
type input "61"
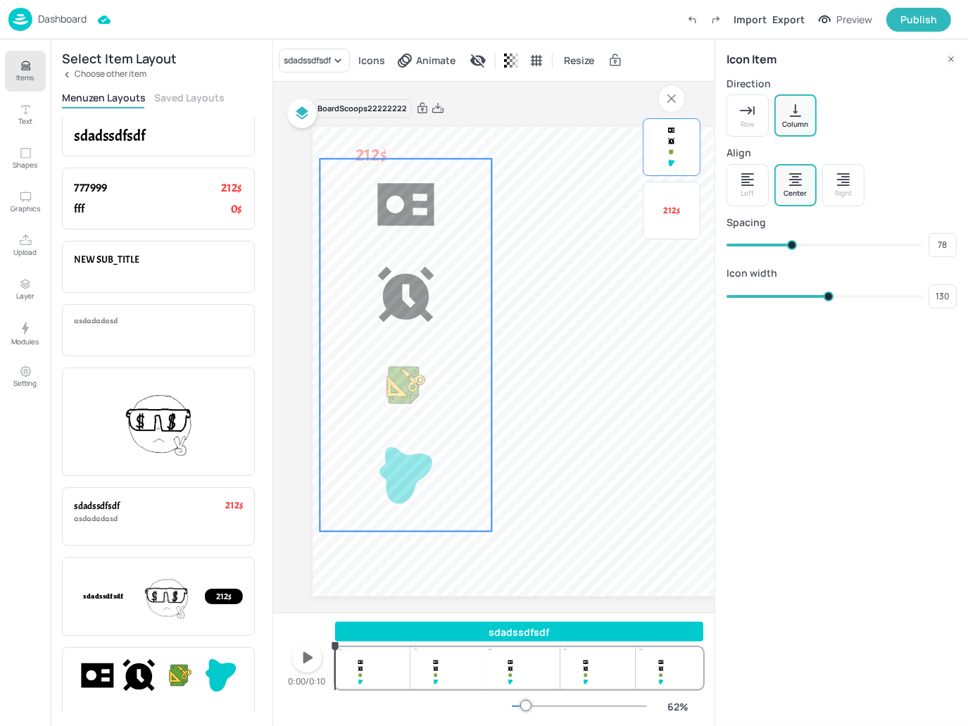
type input "70"
type input "53"
type input "61"
type input "45"
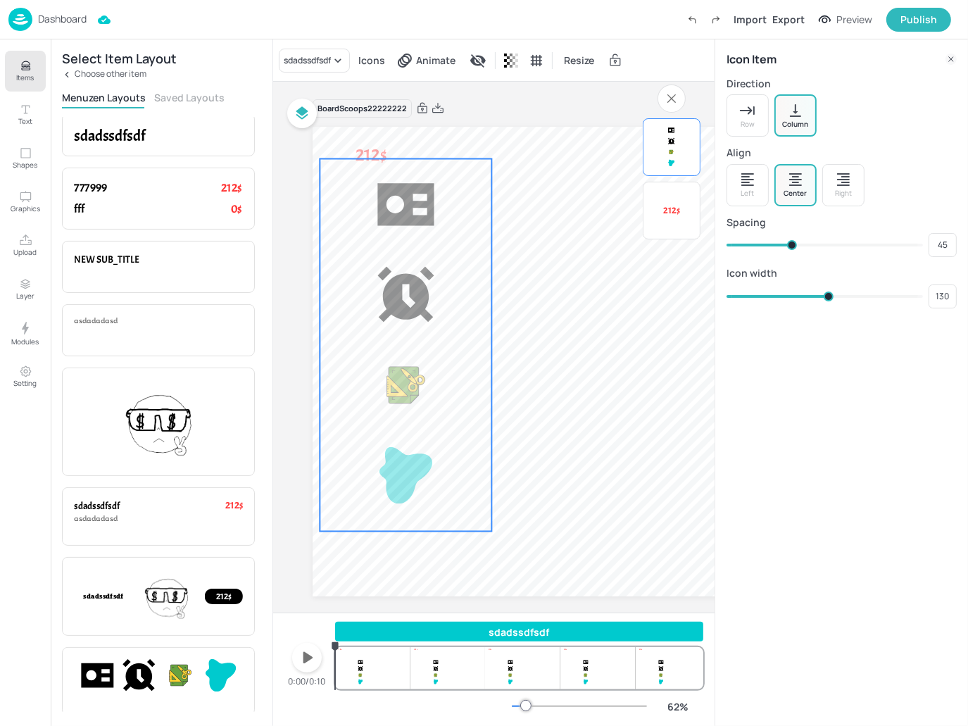
type input "44"
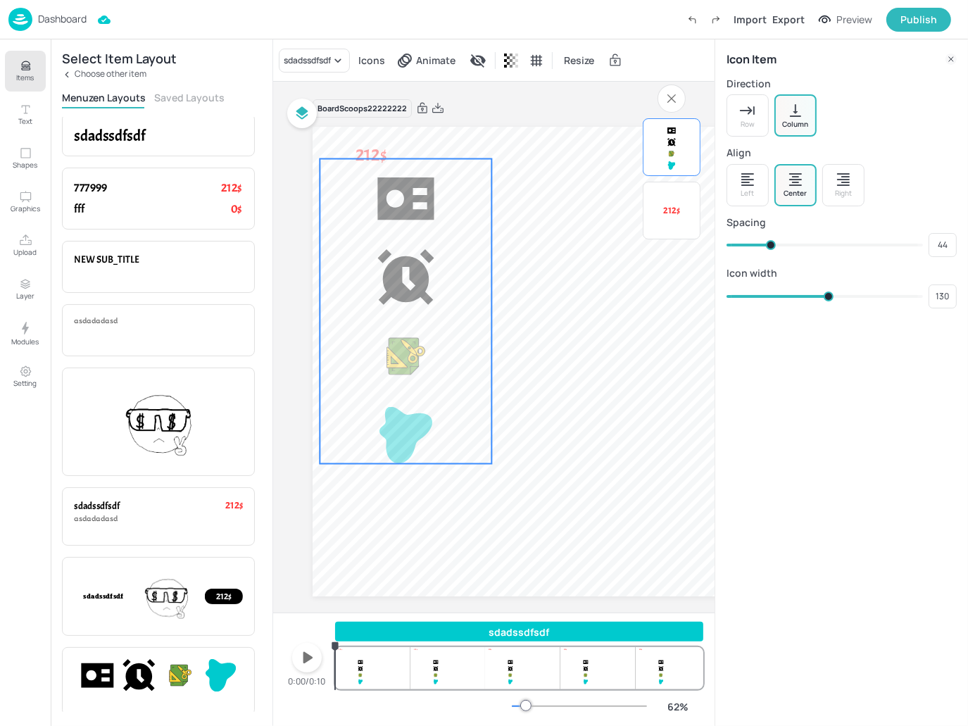
type input "51"
type input "45"
type input "69"
type input "51"
type input "90"
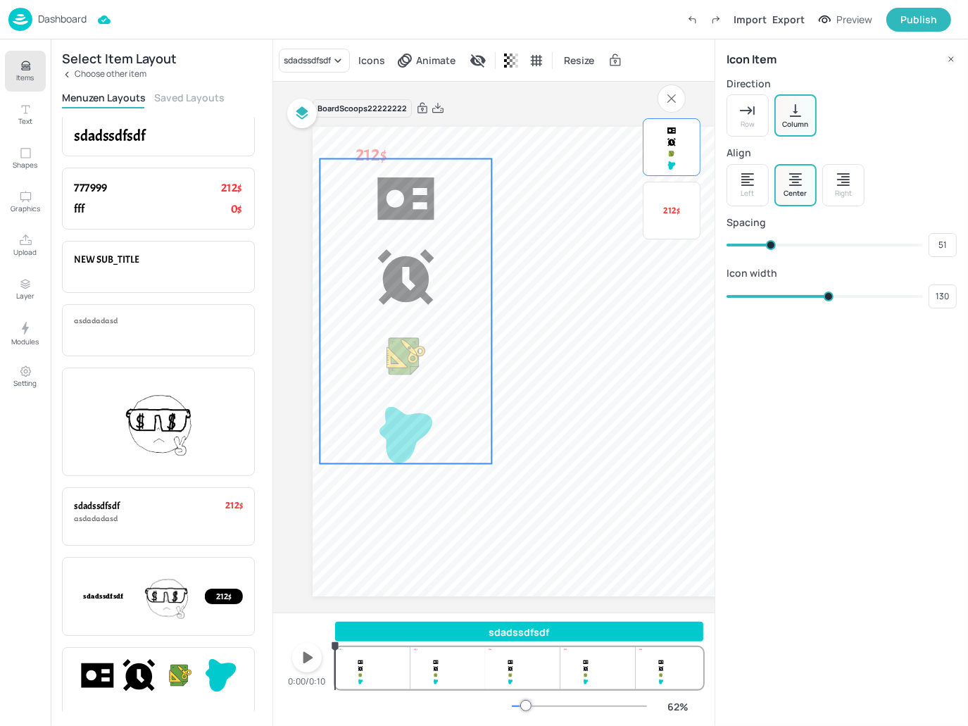
type input "69"
type input "110"
type input "90"
type input "134"
type input "110"
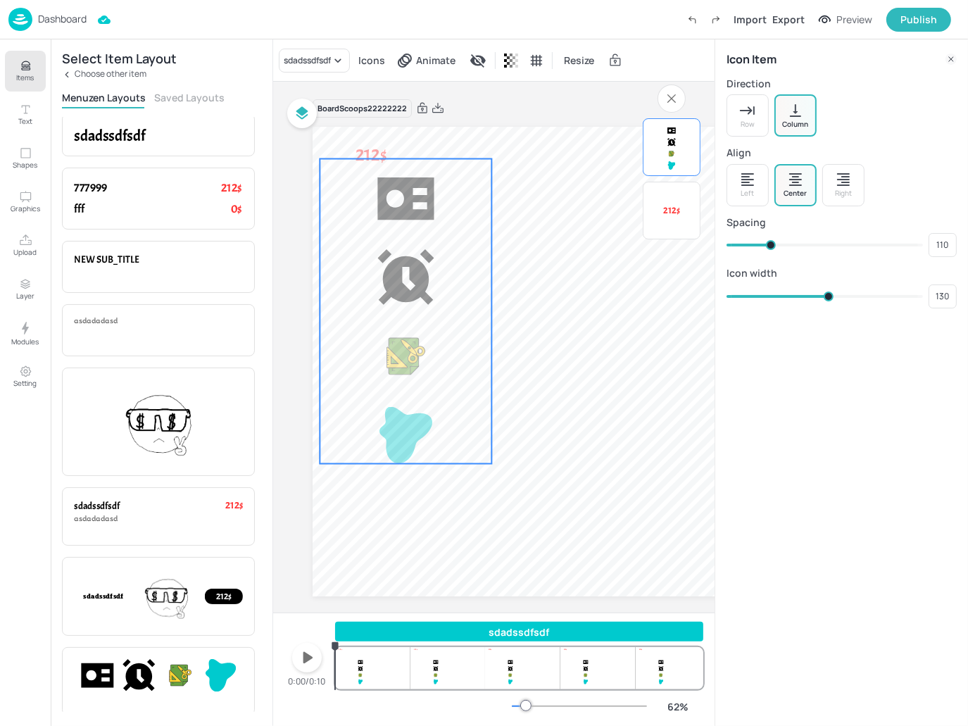
type input "150"
type input "134"
type input "162"
type input "150"
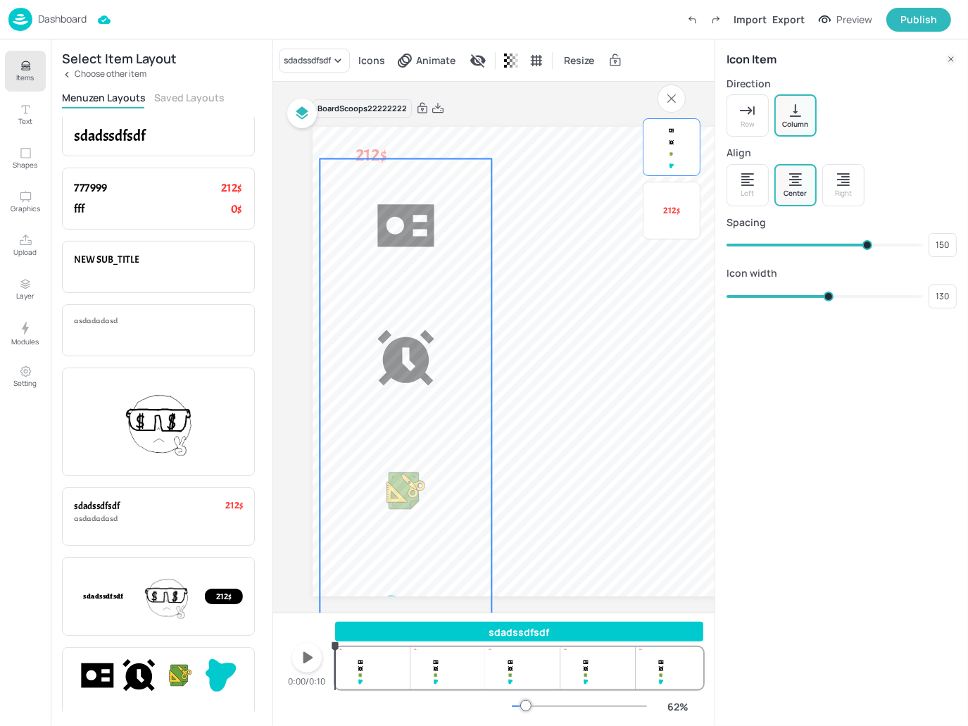
type input "175"
type input "162"
type input "185"
type input "175"
type input "193"
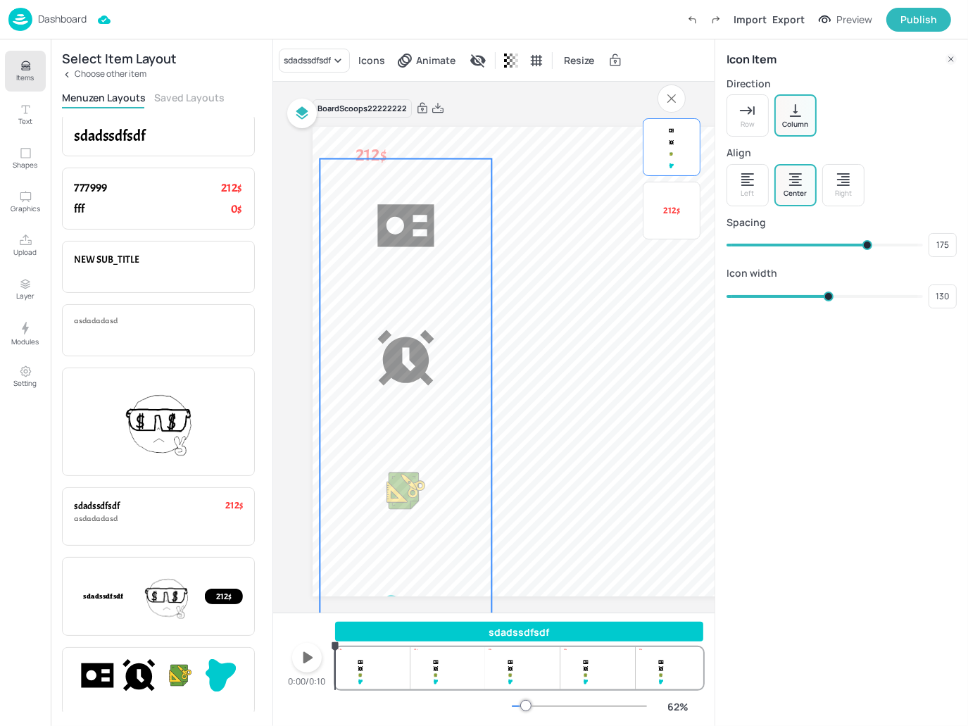
type input "185"
type input "203"
type input "193"
type input "215"
type input "203"
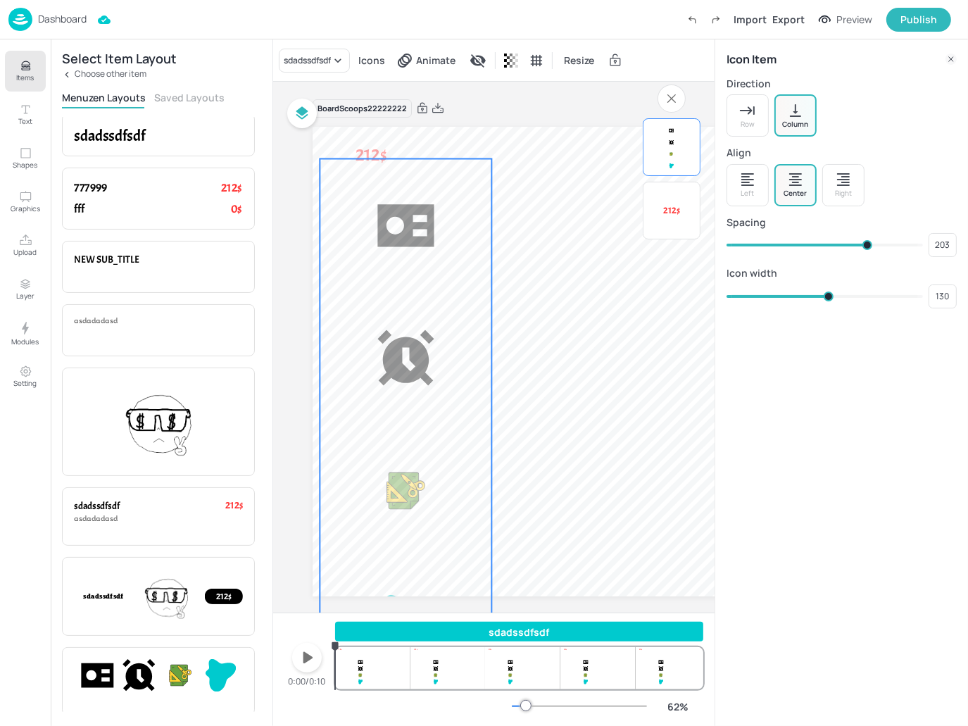
type input "219"
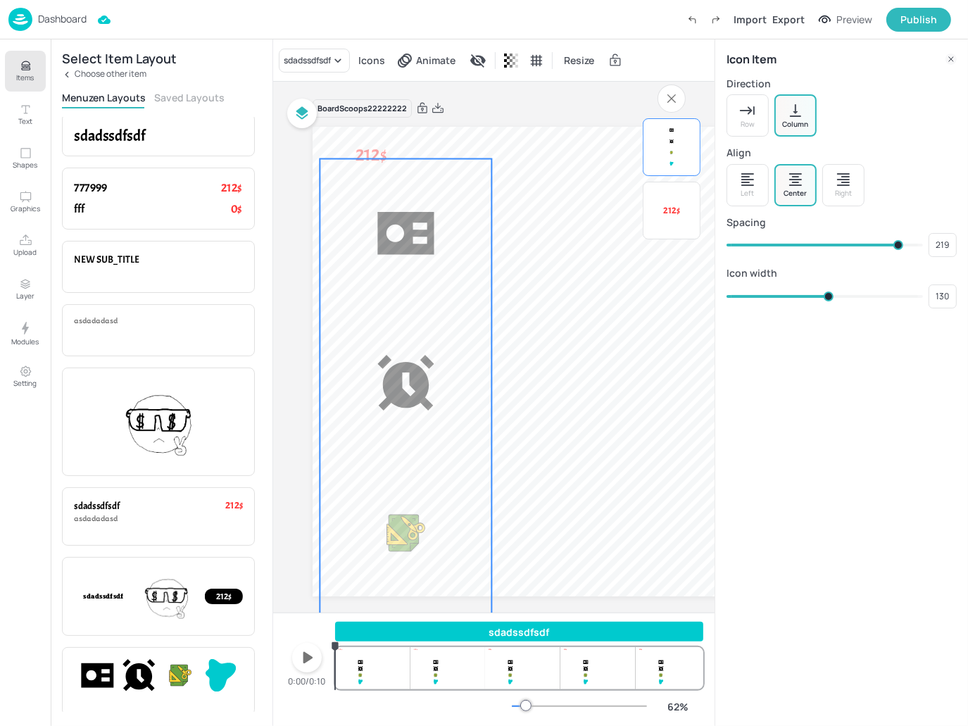
type input "214"
type input "218"
type input "204"
type input "214"
type input "187"
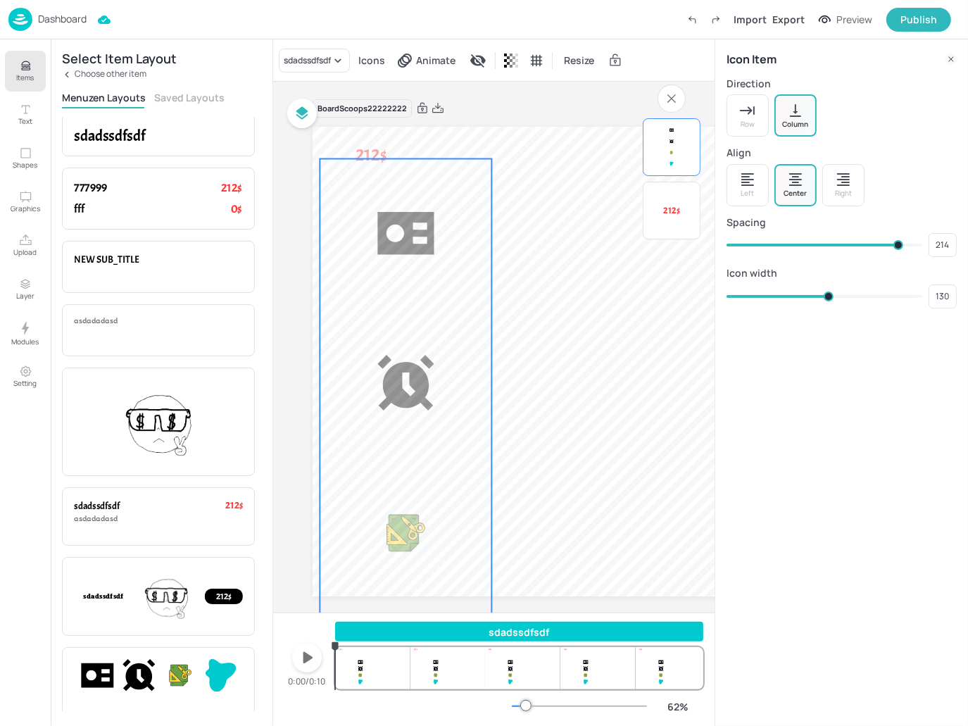
type input "204"
type input "171"
type input "187"
type input "157"
type input "171"
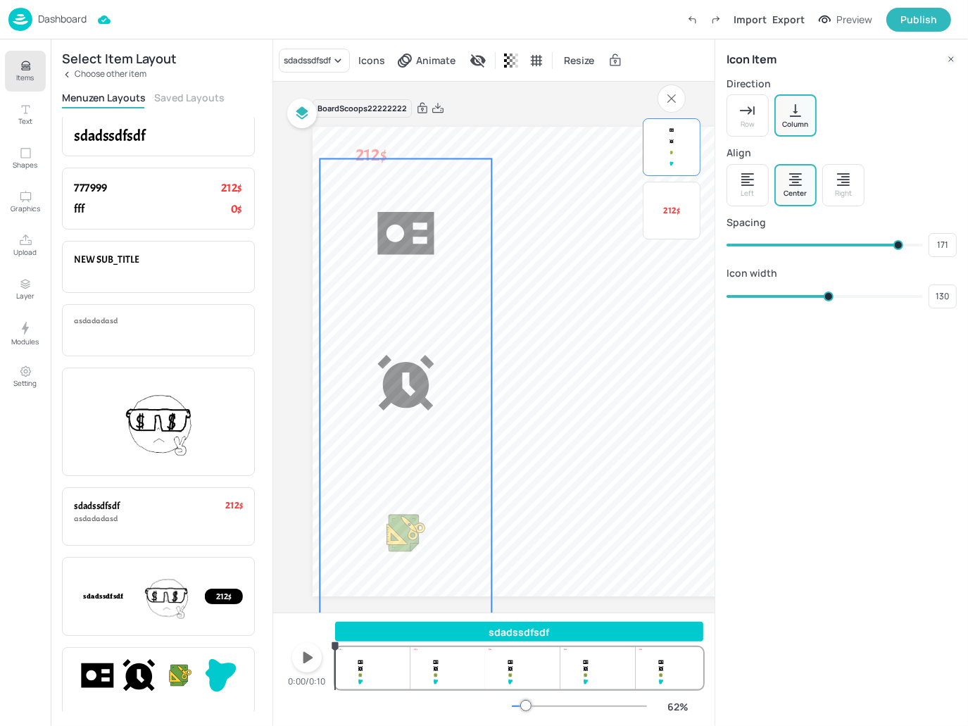
type input "149"
type input "157"
type input "141"
type input "149"
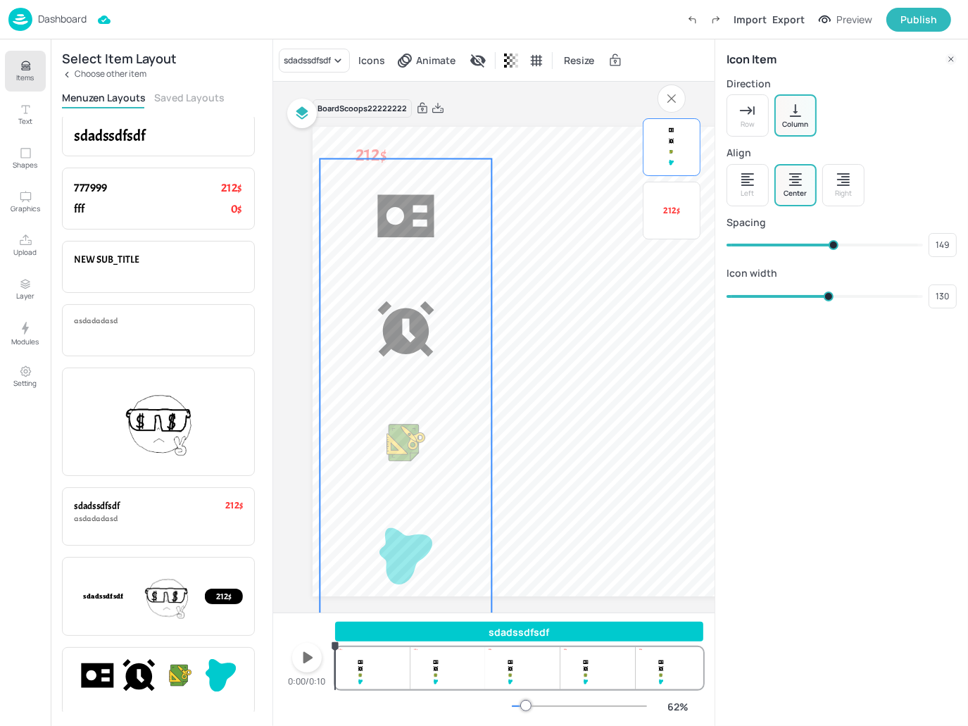
type input "131"
type input "141"
type input "121"
type input "131"
type input "111"
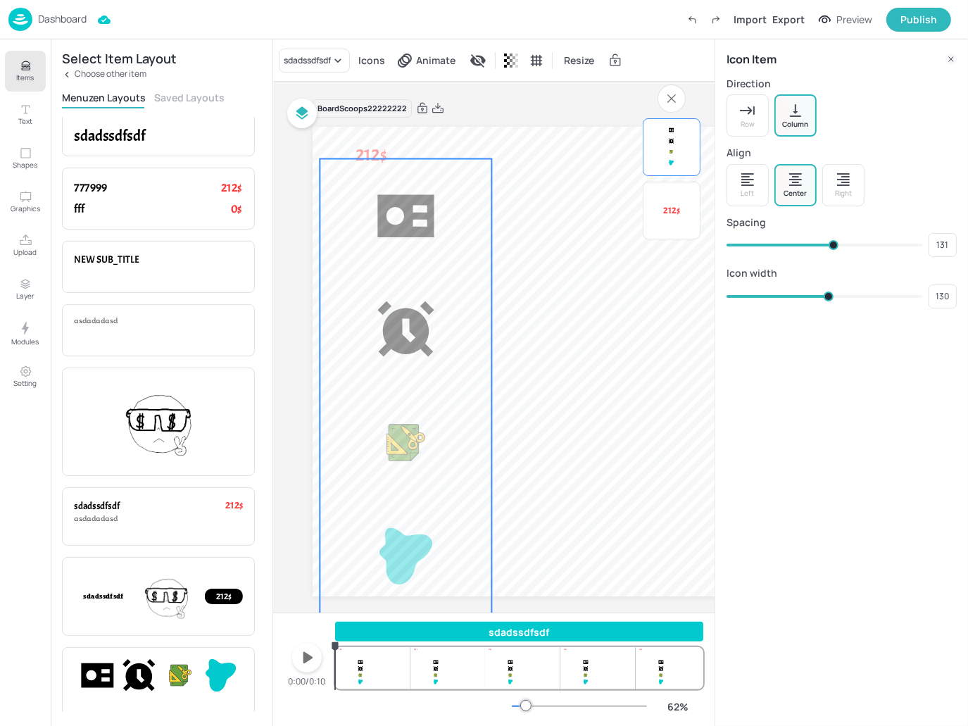
type input "121"
type input "99"
type input "111"
type input "89"
type input "99"
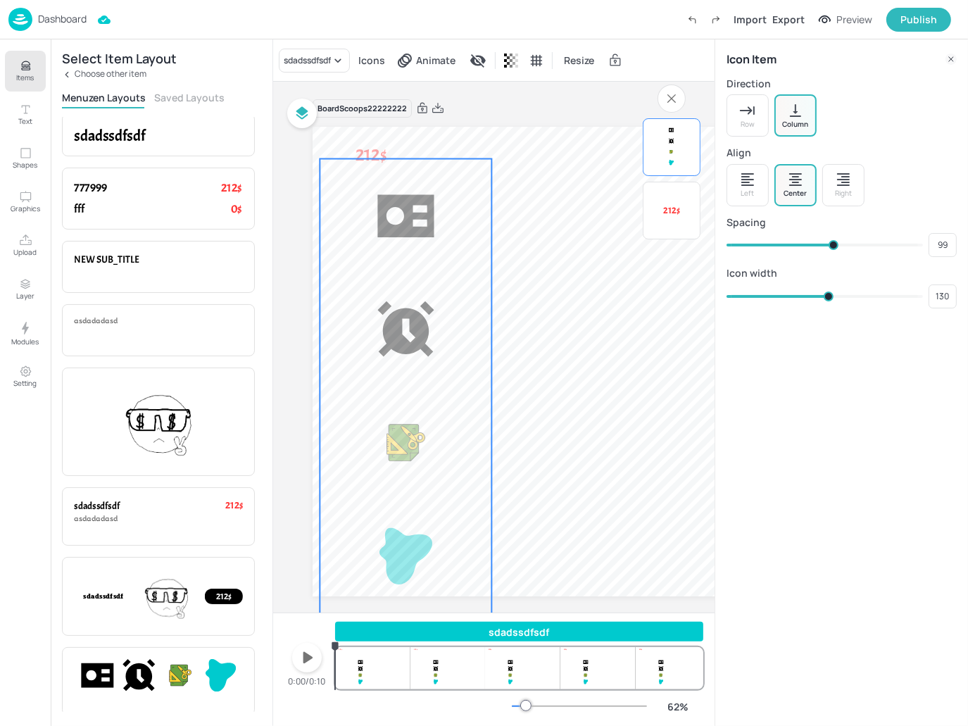
type input "85"
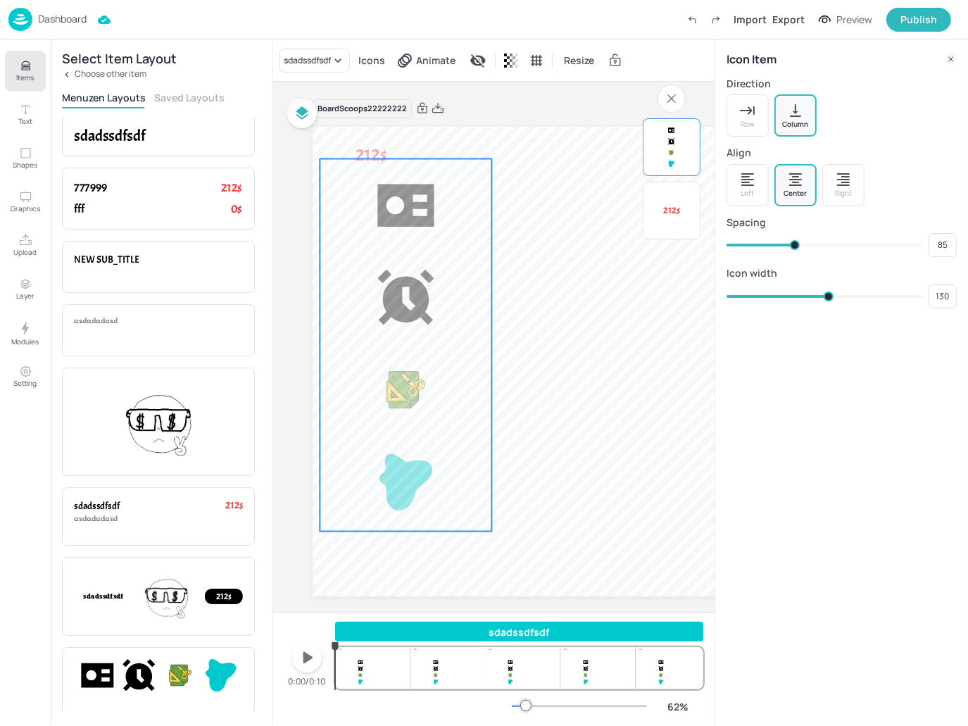
type input "82"
type input "91"
type input "83"
type input "101"
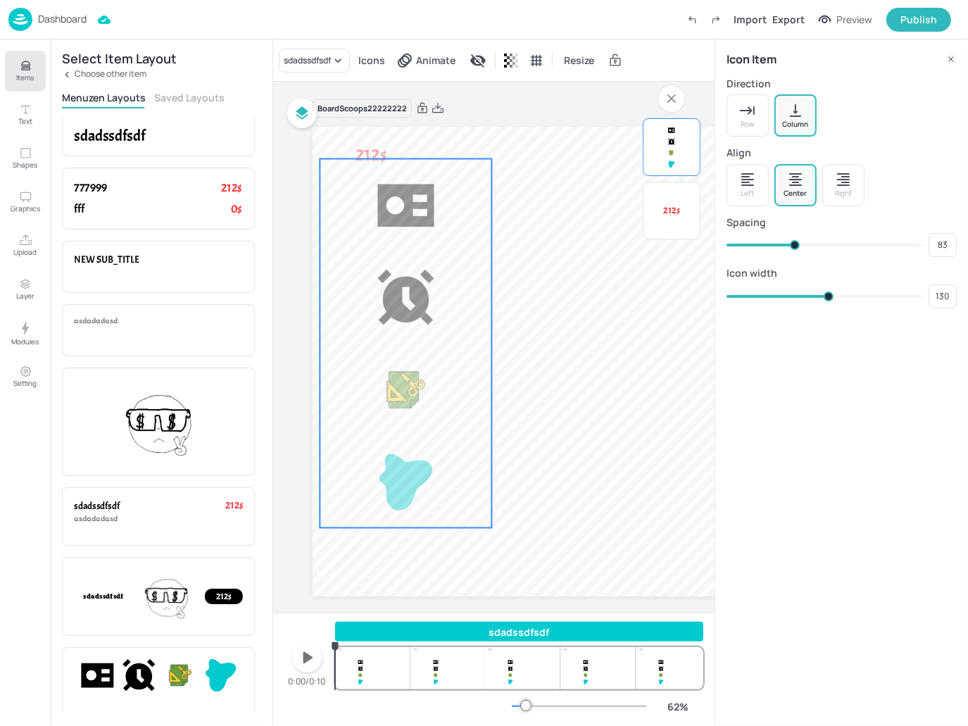
type input "91"
type input "117"
type input "101"
type input "138"
type input "117"
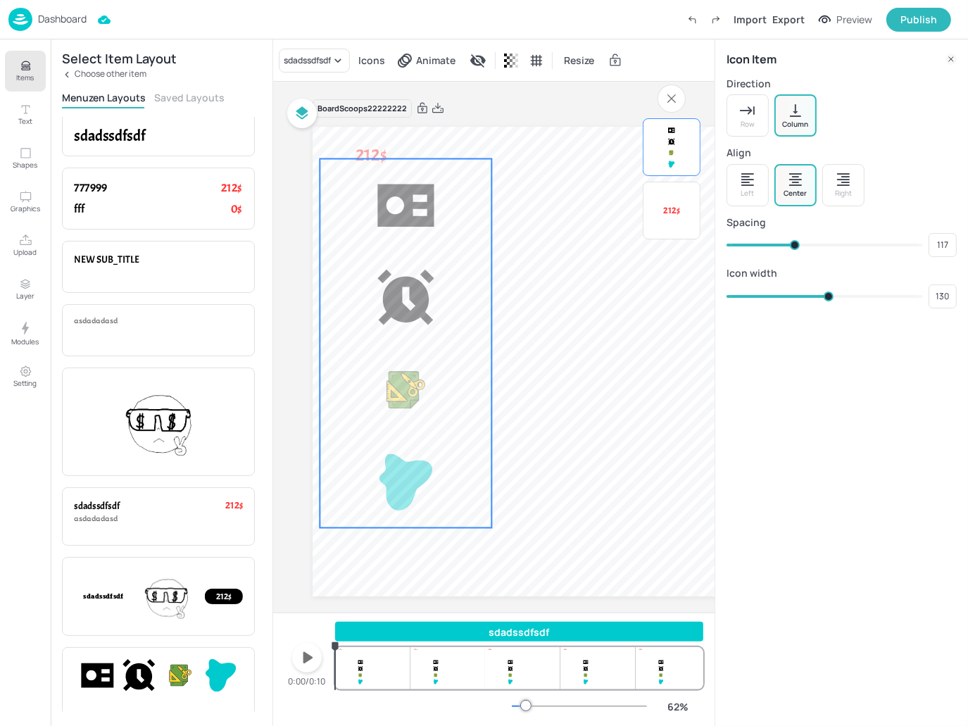
type input "156"
type input "138"
type input "167"
type input "156"
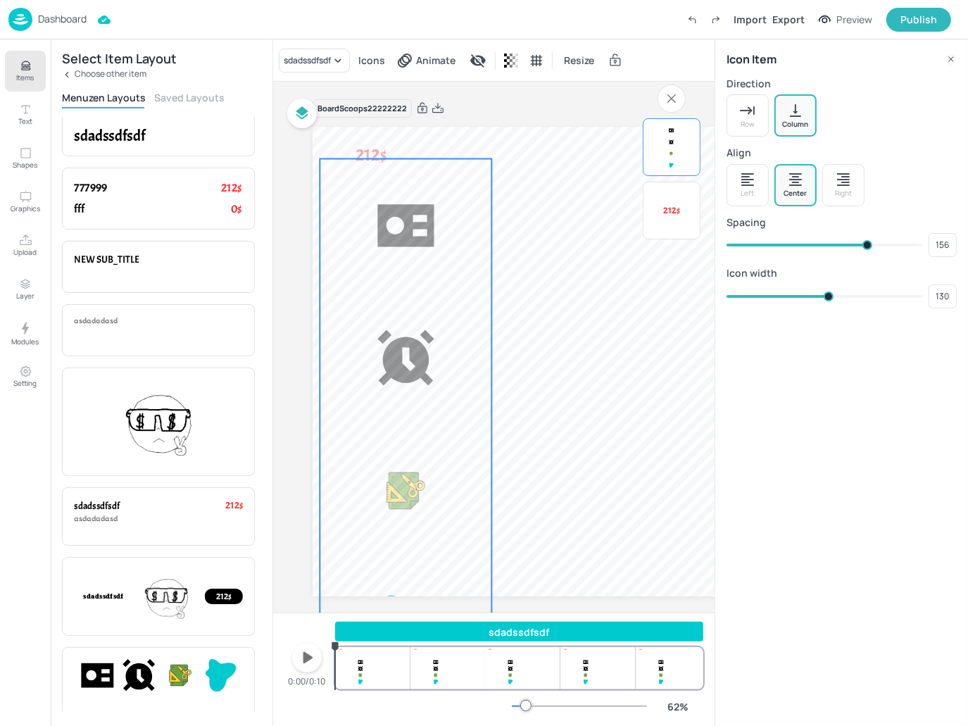
type input "175"
type input "167"
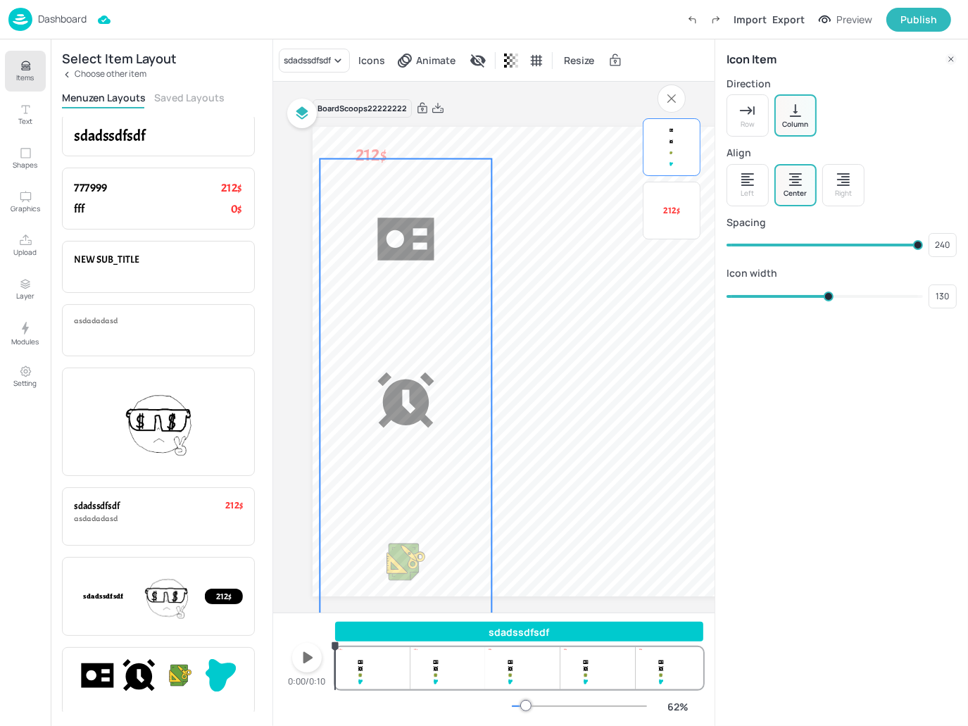
drag, startPoint x: 794, startPoint y: 239, endPoint x: 945, endPoint y: 262, distance: 152.4
click at [945, 262] on div "Icon Item Direction Row Column Align Left Center Right Spacing 240 ​ Icon width…" at bounding box center [841, 179] width 253 height 280
click at [485, 177] on div at bounding box center [406, 481] width 172 height 644
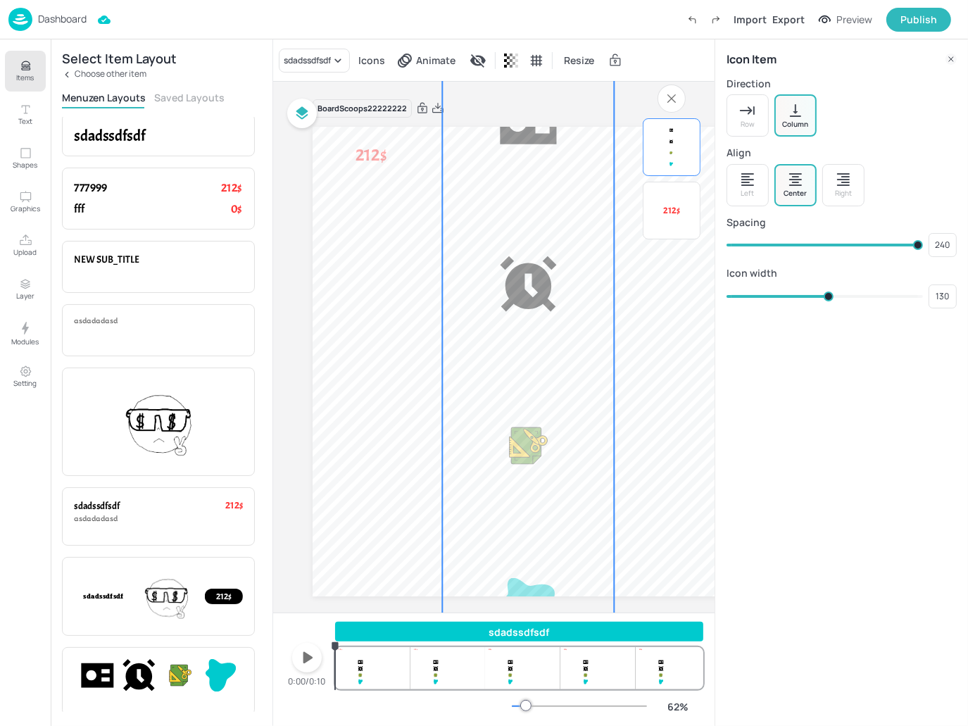
drag, startPoint x: 458, startPoint y: 296, endPoint x: 608, endPoint y: 161, distance: 202.4
click at [608, 161] on div at bounding box center [528, 365] width 172 height 644
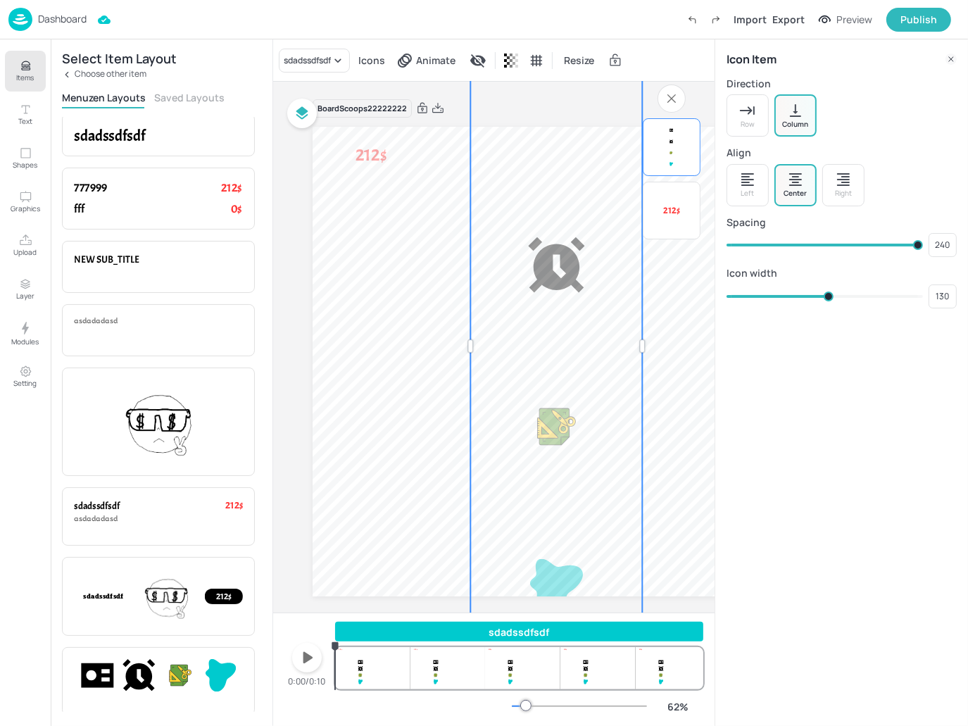
drag, startPoint x: 553, startPoint y: 270, endPoint x: 516, endPoint y: 196, distance: 82.5
click at [517, 197] on div at bounding box center [556, 346] width 172 height 644
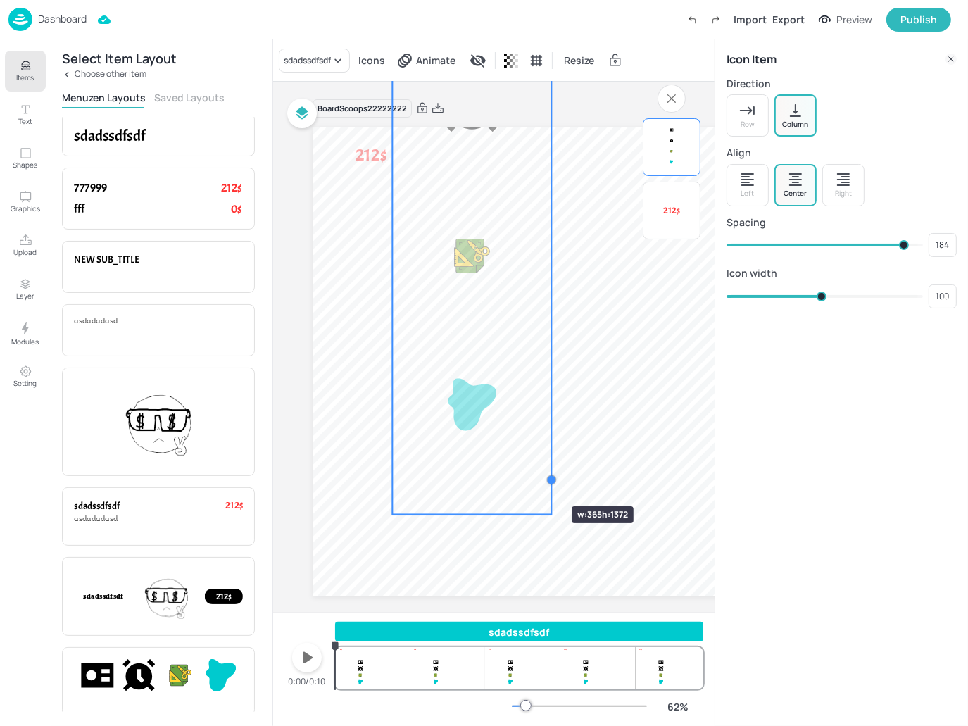
drag, startPoint x: 562, startPoint y: 529, endPoint x: 429, endPoint y: 288, distance: 275.1
click at [434, 304] on div "212$" at bounding box center [730, 362] width 835 height 470
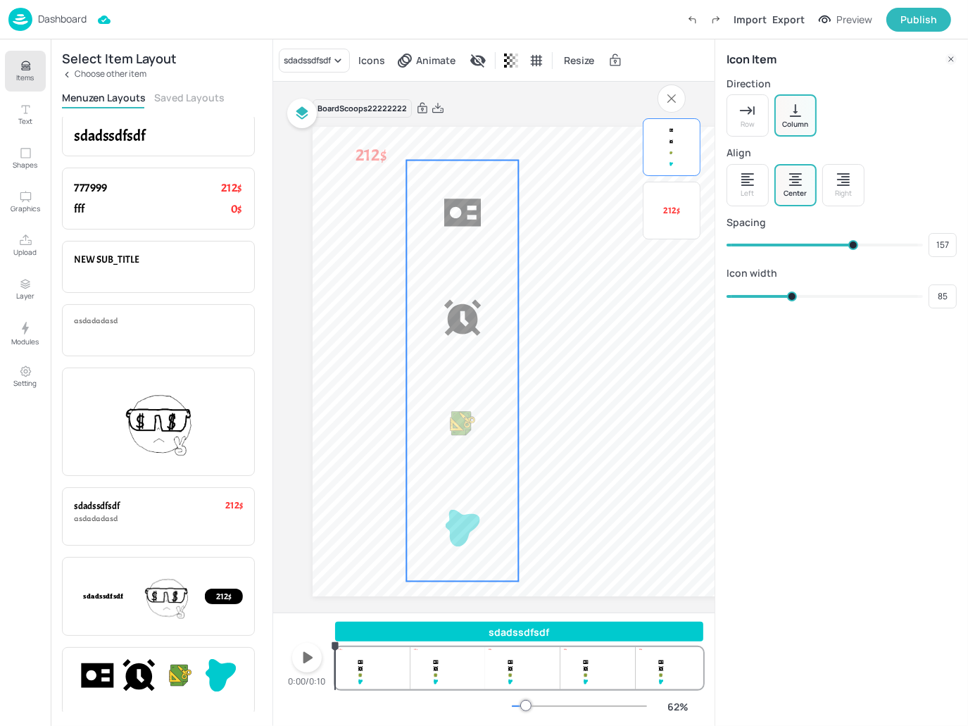
drag, startPoint x: 448, startPoint y: 297, endPoint x: 459, endPoint y: 484, distance: 186.9
click at [459, 482] on div at bounding box center [462, 371] width 112 height 420
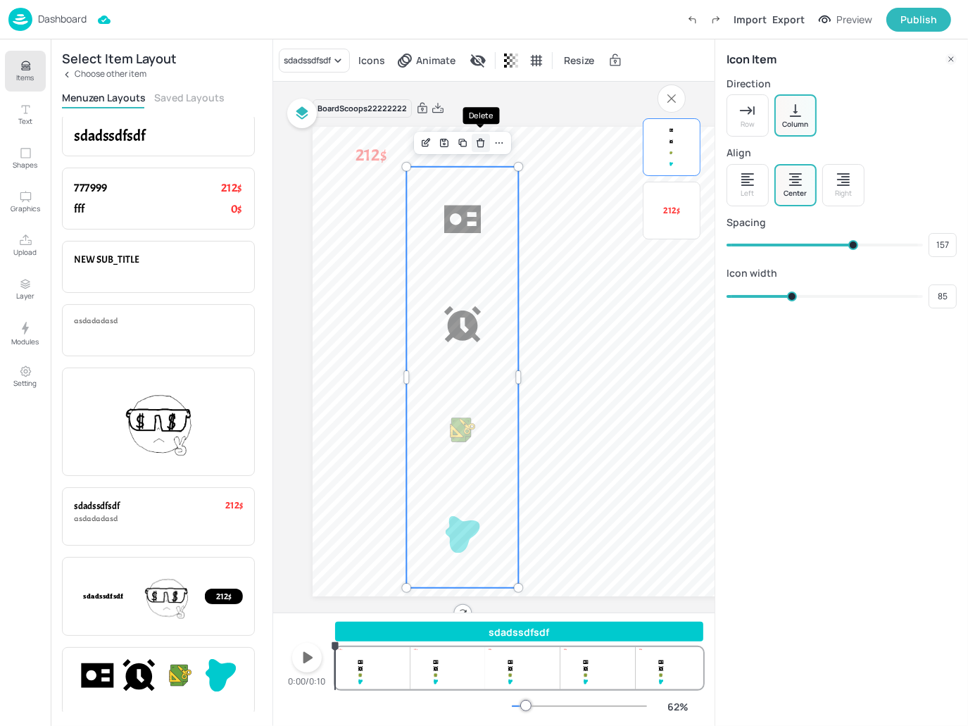
click at [488, 144] on div "Delete" at bounding box center [481, 143] width 18 height 18
